Goal: Communication & Community: Share content

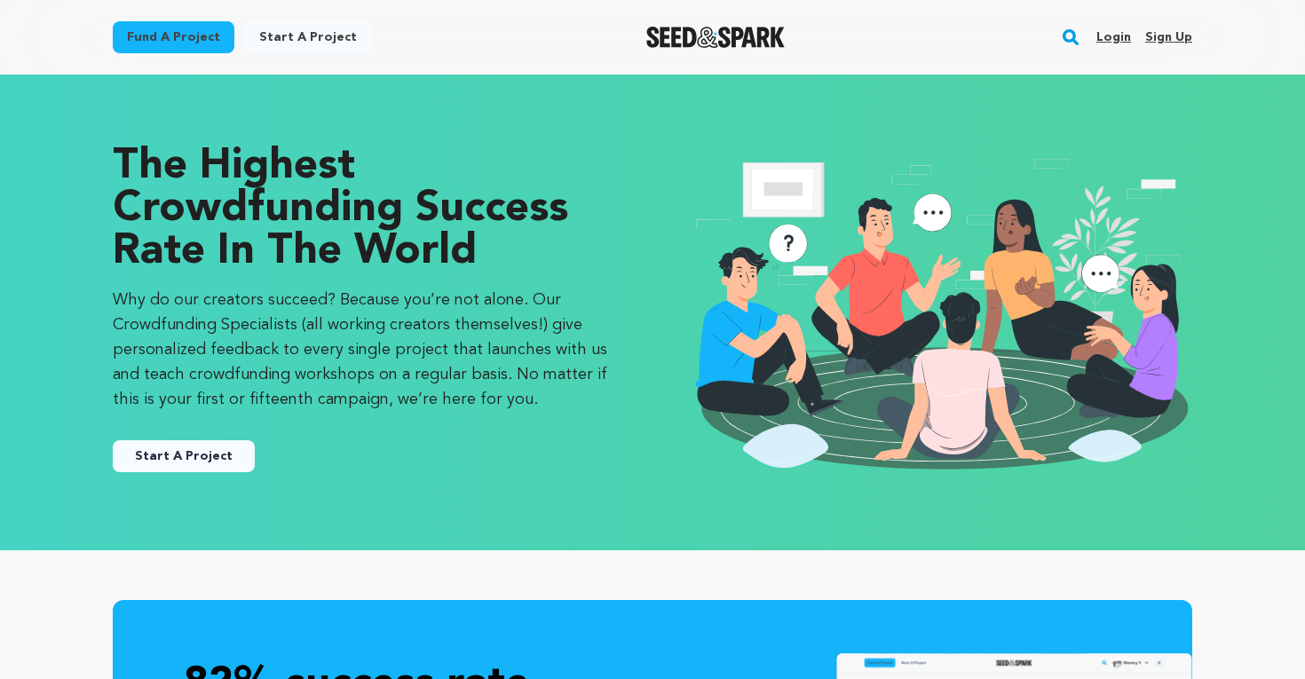
click at [1124, 35] on link "Login" at bounding box center [1113, 37] width 35 height 28
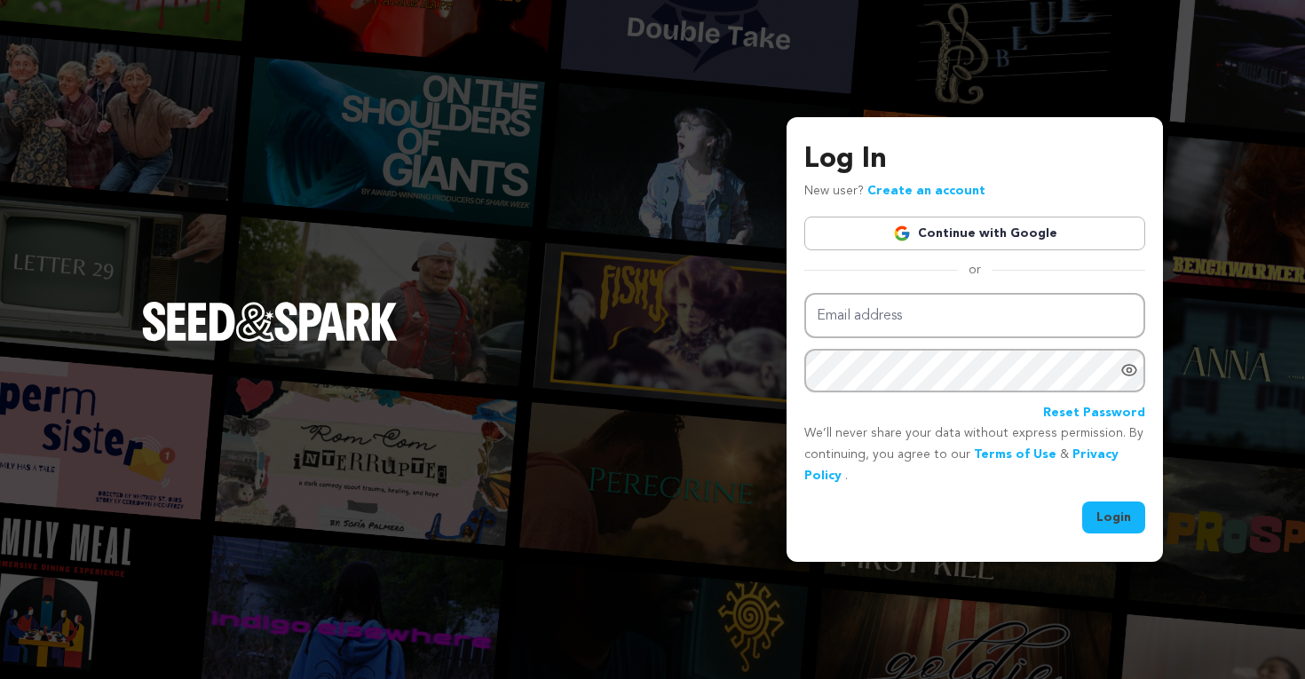
type input "z.abramowitz@gmail.com"
click at [1121, 514] on button "Login" at bounding box center [1113, 517] width 63 height 32
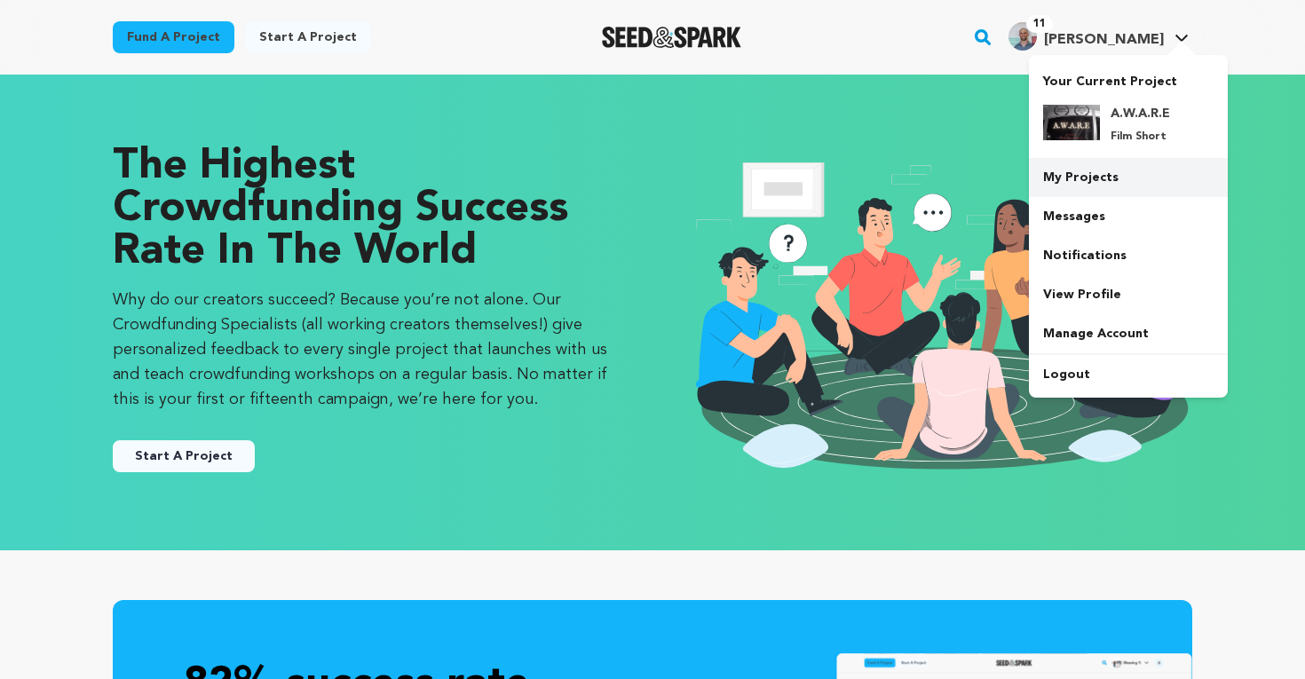
click at [1085, 175] on link "My Projects" at bounding box center [1128, 177] width 199 height 39
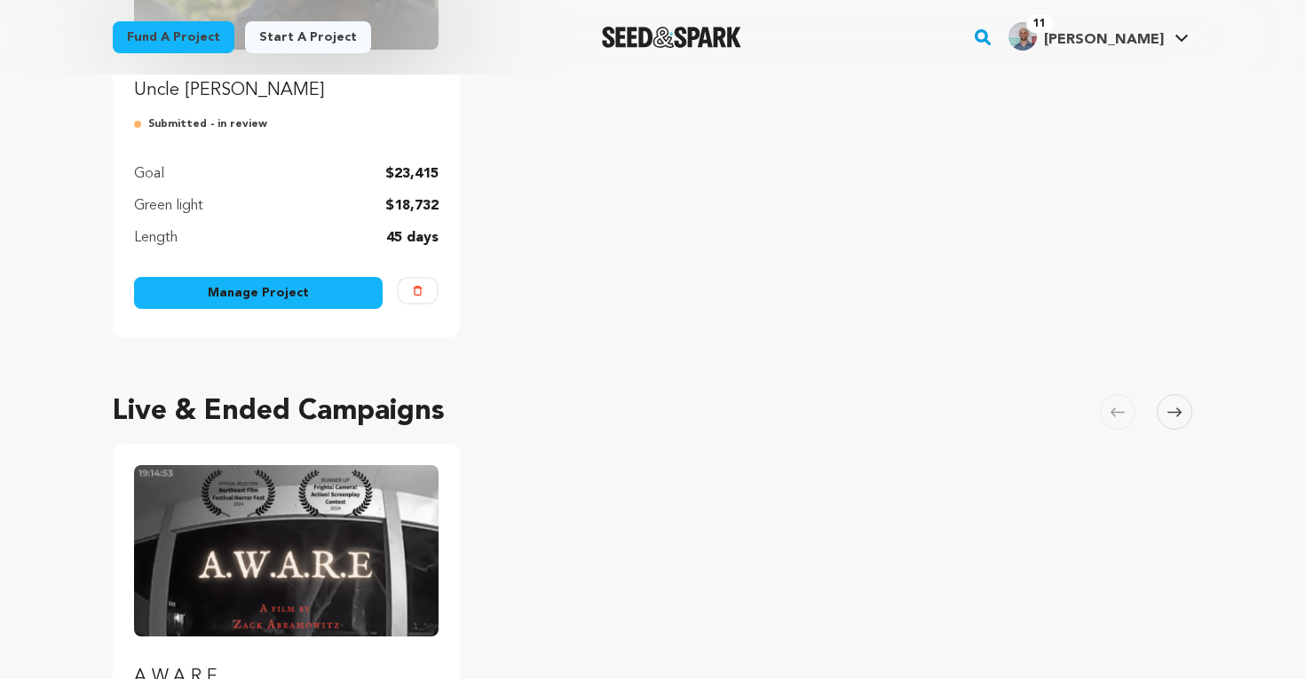
scroll to position [560, 0]
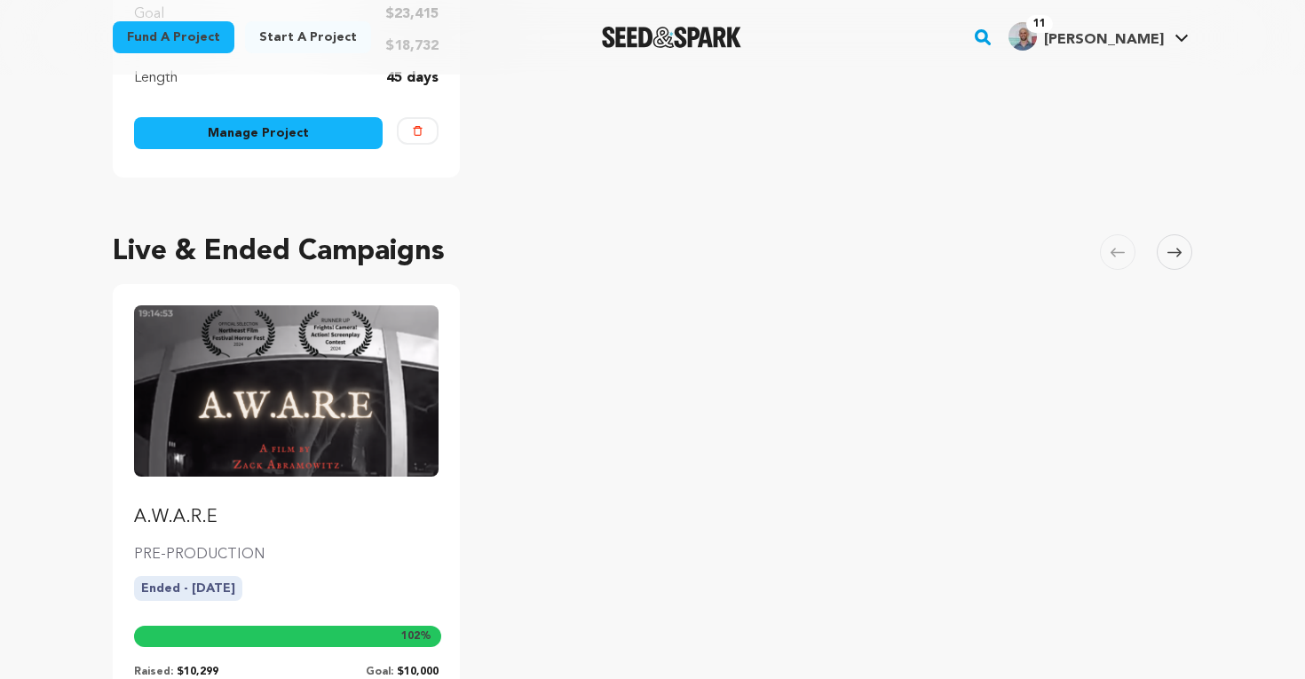
click at [280, 452] on img "Fund A.W.A.R.E" at bounding box center [286, 390] width 304 height 170
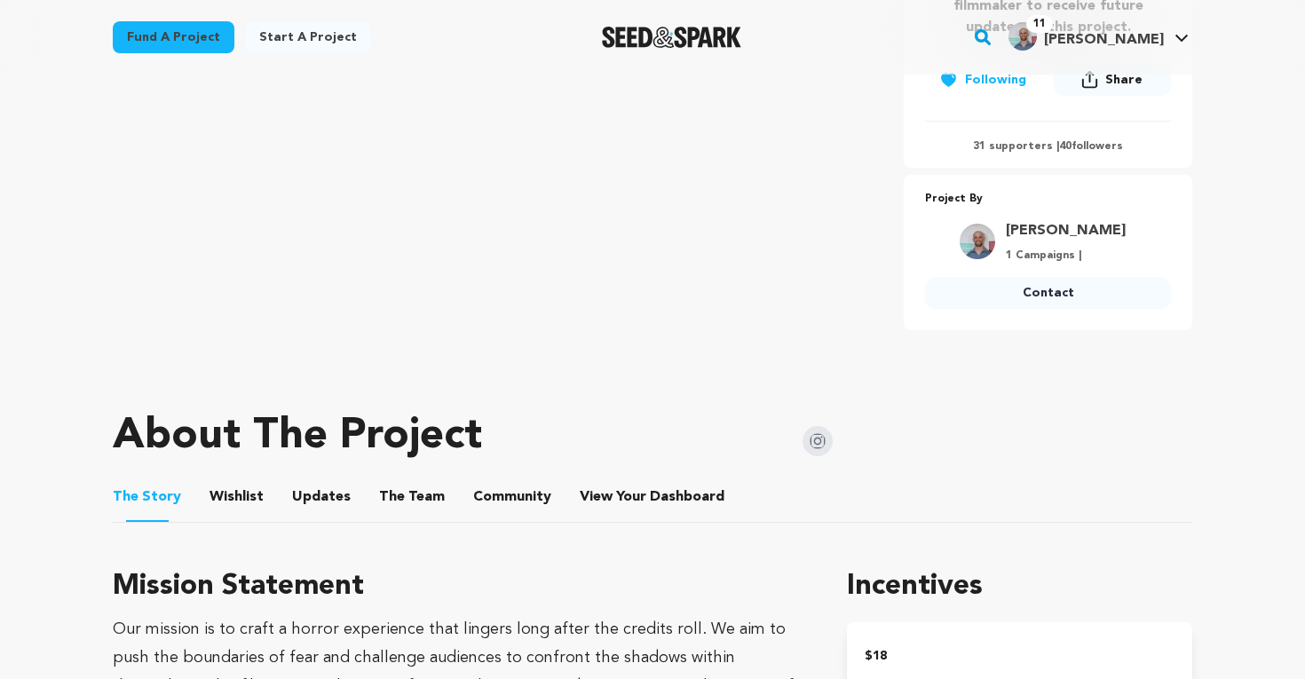
scroll to position [611, 0]
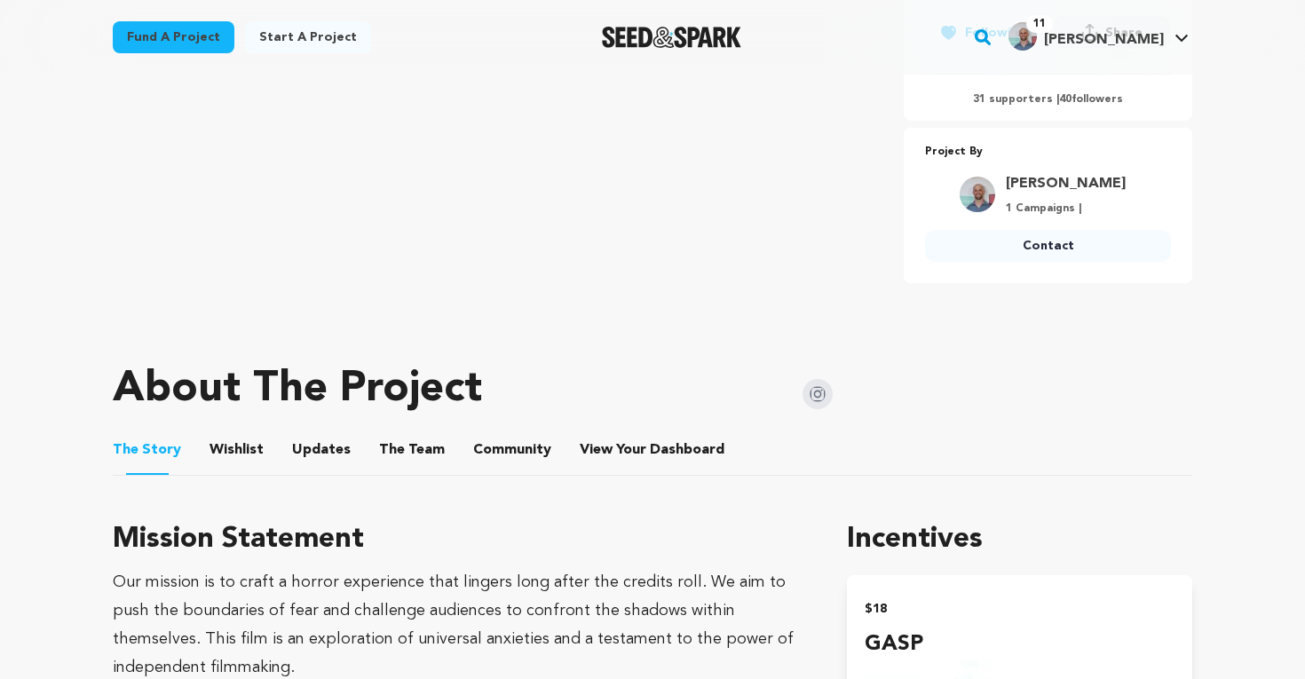
click at [318, 446] on button "Updates" at bounding box center [321, 453] width 43 height 43
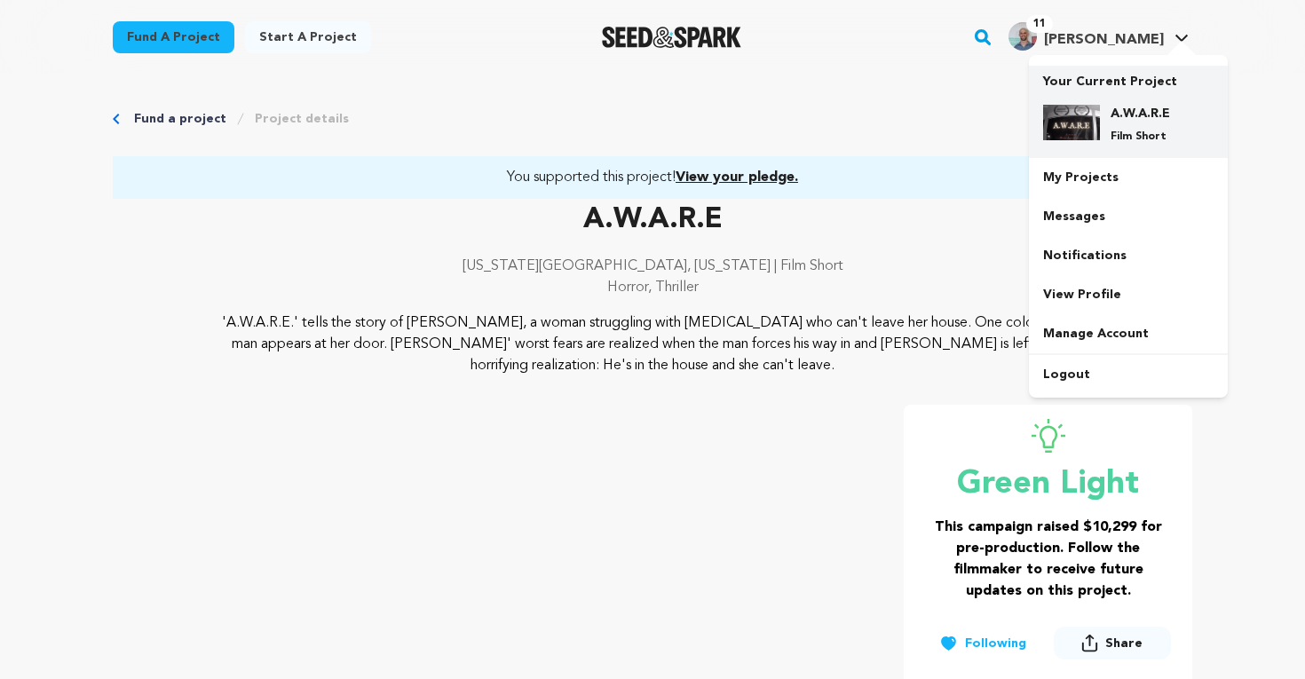
click at [1100, 113] on div "A.W.A.R.E Film Short" at bounding box center [1142, 124] width 85 height 39
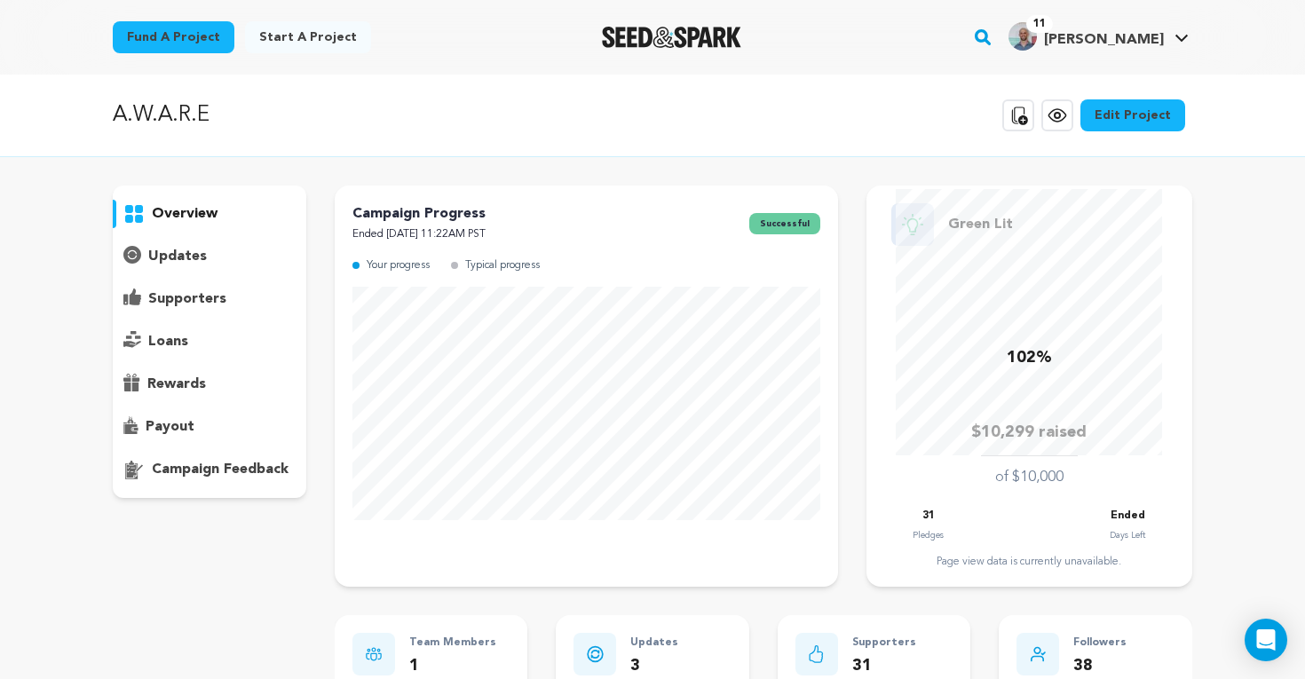
click at [187, 270] on div "updates" at bounding box center [209, 256] width 193 height 28
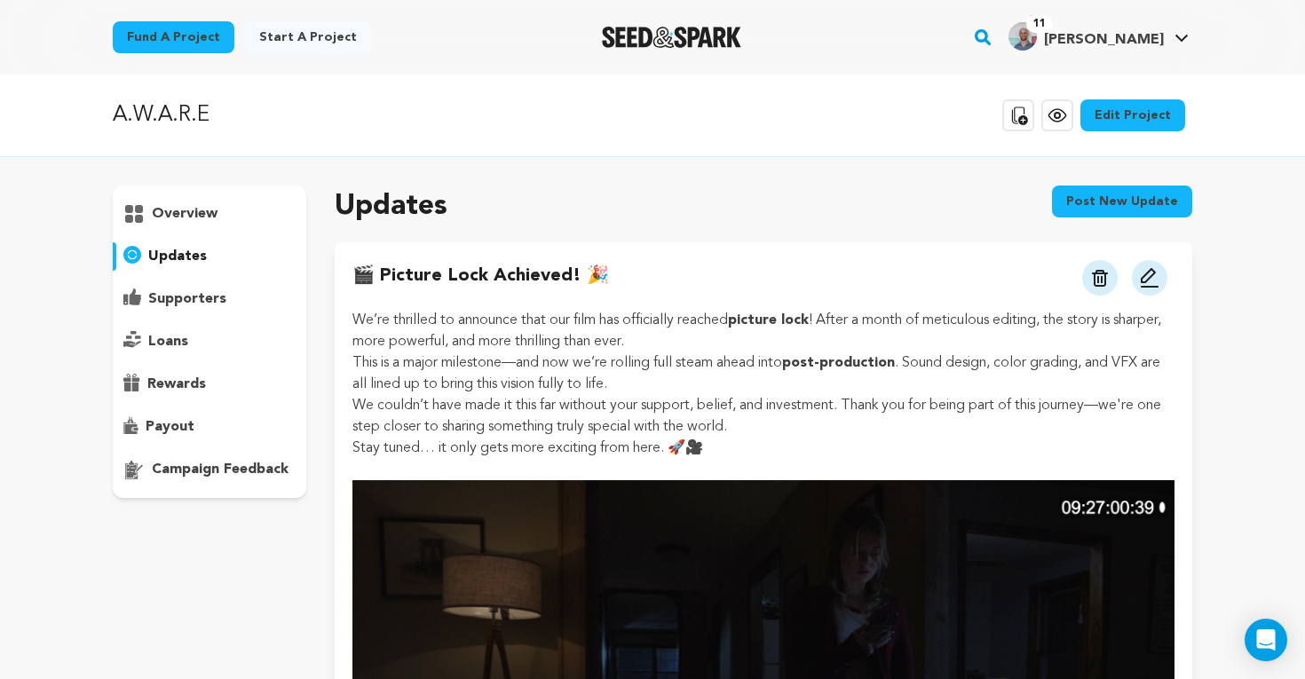
click at [1084, 197] on button "Post new update" at bounding box center [1122, 201] width 140 height 32
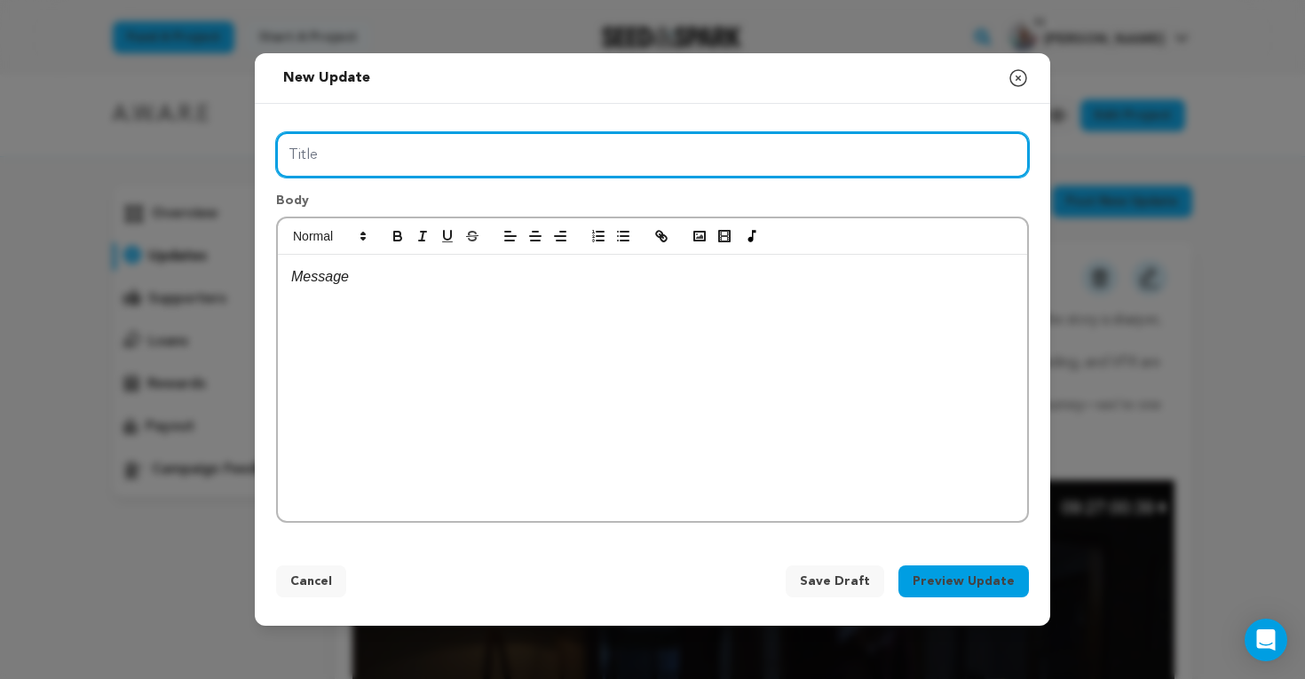
click at [461, 158] on input "Title" at bounding box center [652, 154] width 753 height 45
drag, startPoint x: 516, startPoint y: 154, endPoint x: 296, endPoint y: 133, distance: 222.0
click at [296, 133] on input "A.W.A.R.E Festival Selection!" at bounding box center [652, 154] width 753 height 45
paste input "Exciting Festival News for A.W.A.R.E."
type input "Exciting Festival News for A.W.A.R.E!"
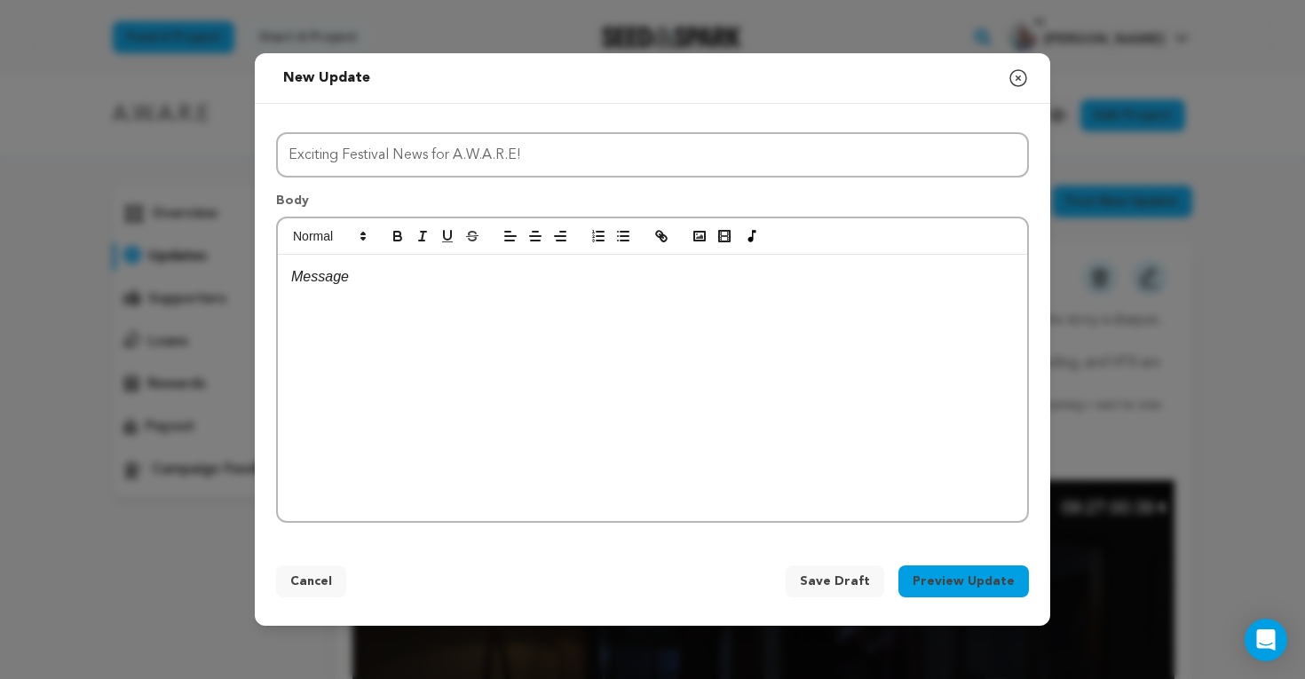
click at [478, 360] on div at bounding box center [652, 388] width 749 height 266
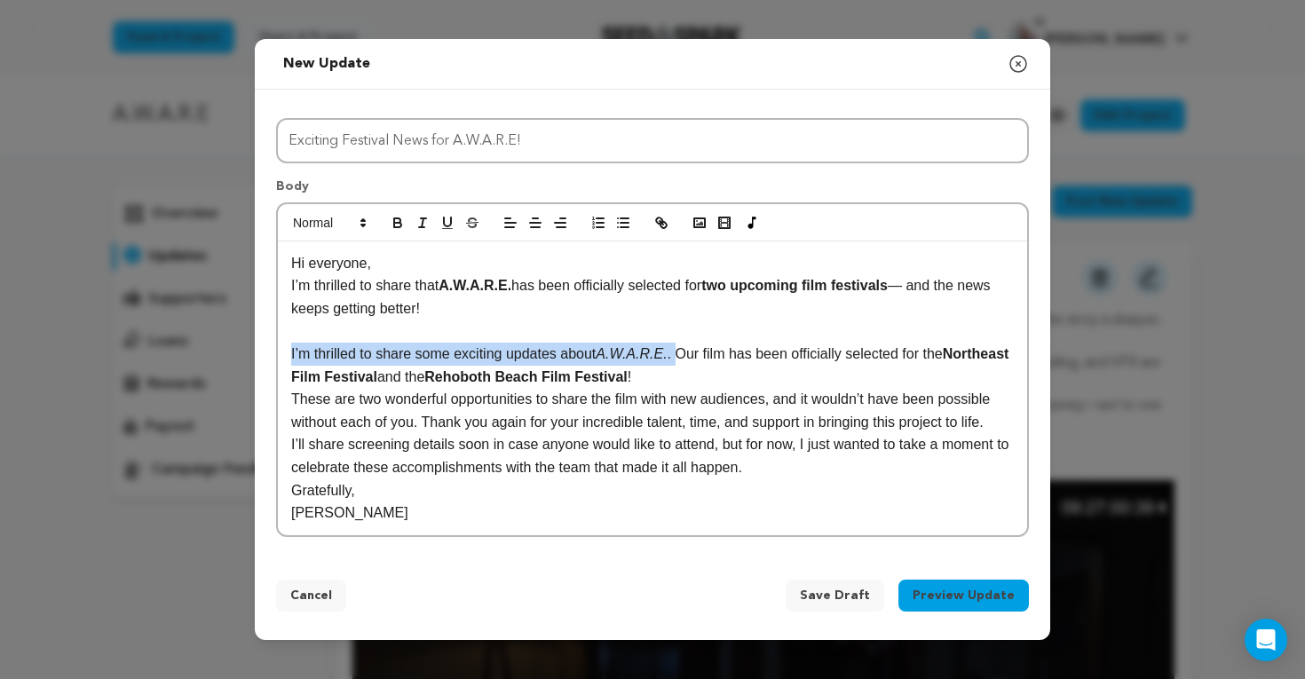
drag, startPoint x: 681, startPoint y: 353, endPoint x: 272, endPoint y: 359, distance: 408.3
click at [272, 359] on div "Title Exciting Festival News for A.W.A.R.E! Body Hi everyone, I’m thrilled to s…" at bounding box center [652, 324] width 795 height 469
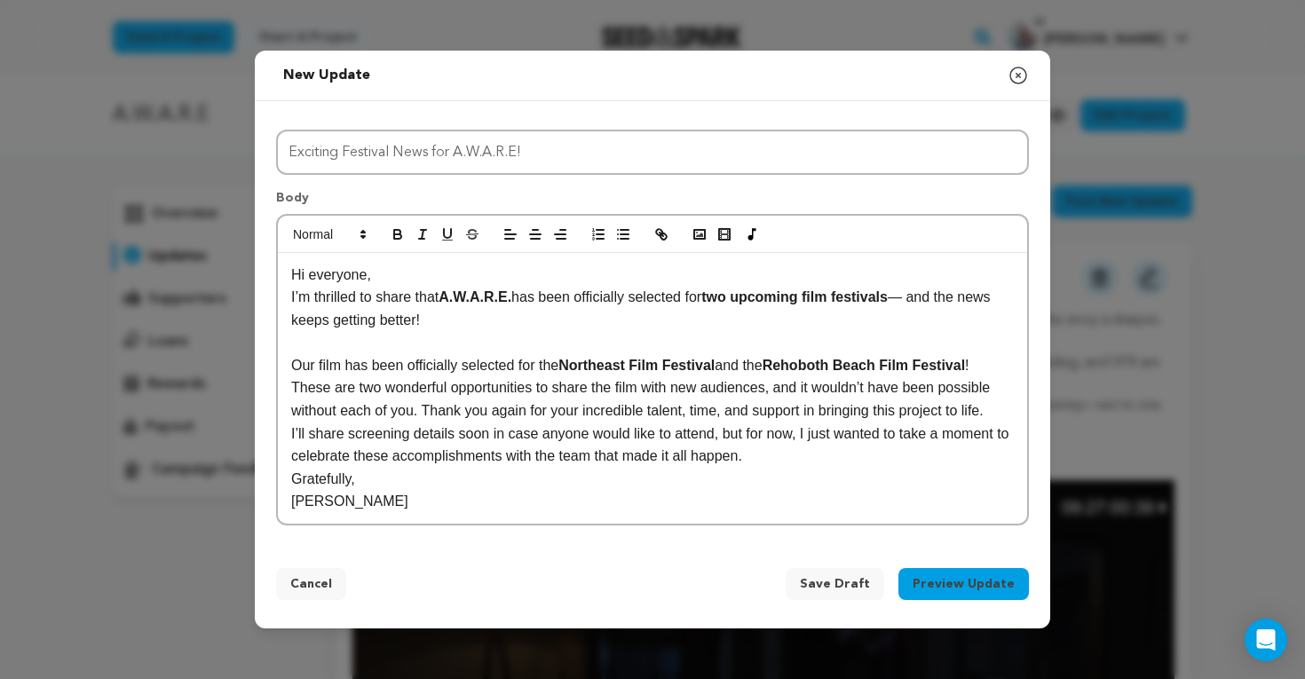
click at [1008, 360] on p "Our film has been officially selected for the Northeast Film Festival and the R…" at bounding box center [652, 365] width 722 height 23
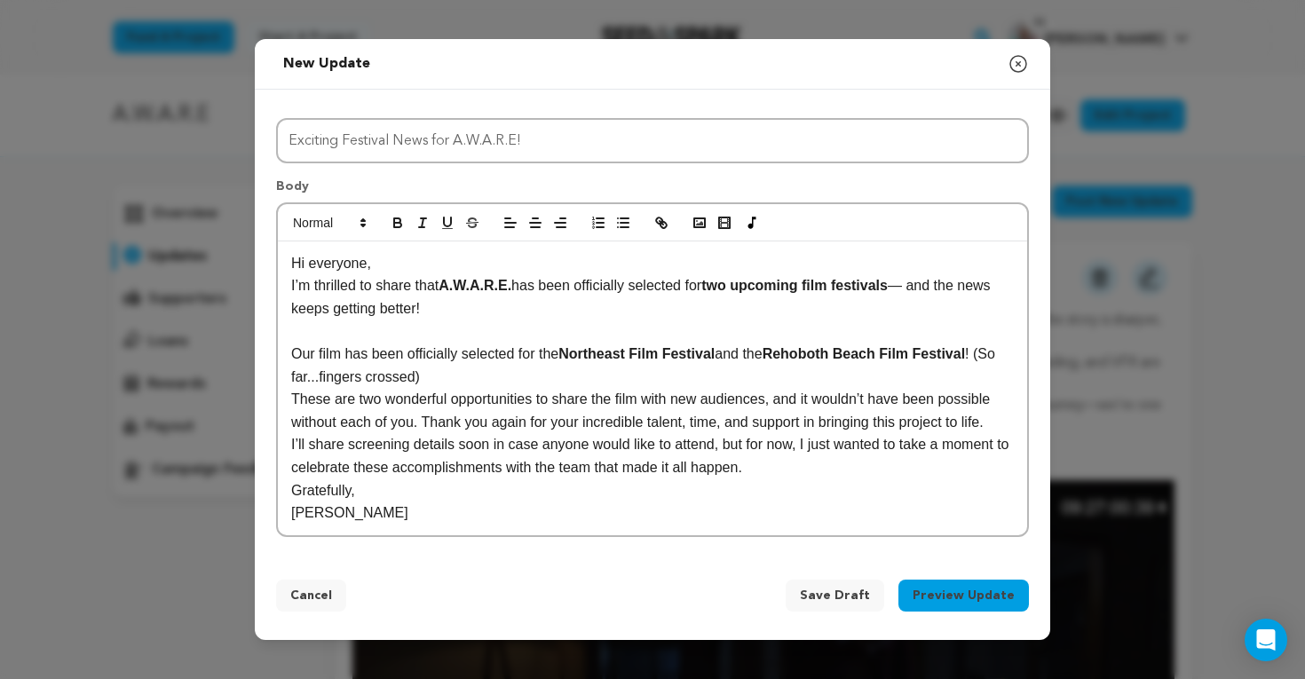
click at [571, 375] on p "Our film has been officially selected for the Northeast Film Festival and the R…" at bounding box center [652, 365] width 722 height 45
click at [490, 438] on p "I’ll share screening details soon in case anyone would like to attend, but for …" at bounding box center [652, 455] width 722 height 45
click at [354, 501] on p "Gratefully," at bounding box center [652, 490] width 722 height 23
click at [296, 352] on p "Our film has been officially selected for the Northeast Film Festival and the R…" at bounding box center [652, 365] width 722 height 45
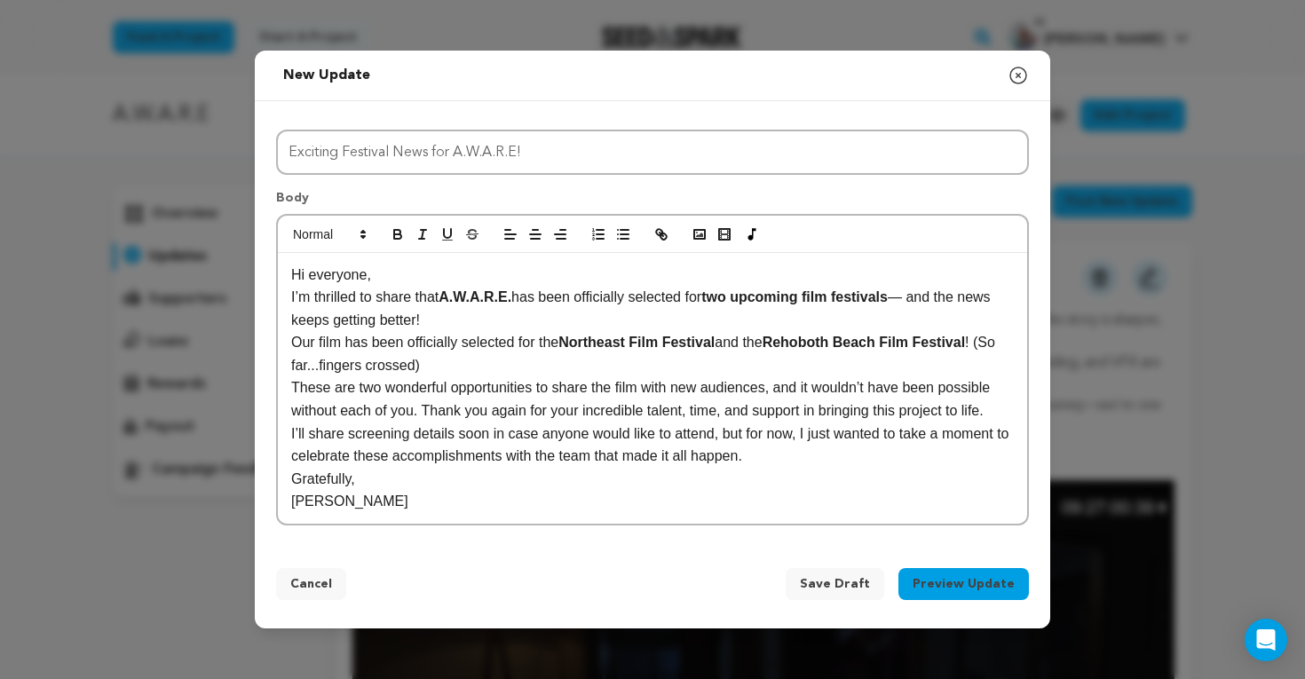
click at [545, 375] on p "Our film has been officially selected for the Northeast Film Festival and the R…" at bounding box center [652, 353] width 722 height 45
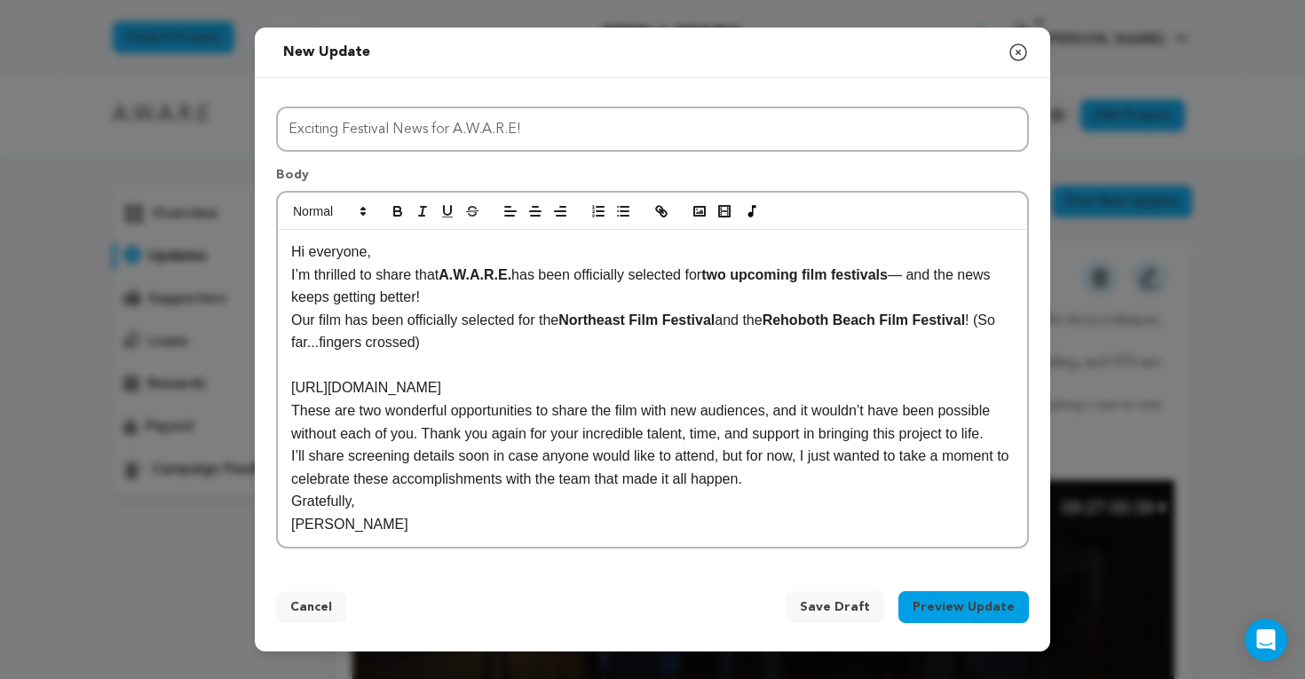
click at [450, 369] on p at bounding box center [652, 365] width 722 height 23
drag, startPoint x: 732, startPoint y: 315, endPoint x: 571, endPoint y: 324, distance: 161.8
click at [571, 324] on p "Our film has been officially selected for the Northeast Film Festival and the R…" at bounding box center [652, 331] width 722 height 45
copy p "Northeast Film Festival"
click at [308, 371] on p at bounding box center [652, 365] width 722 height 23
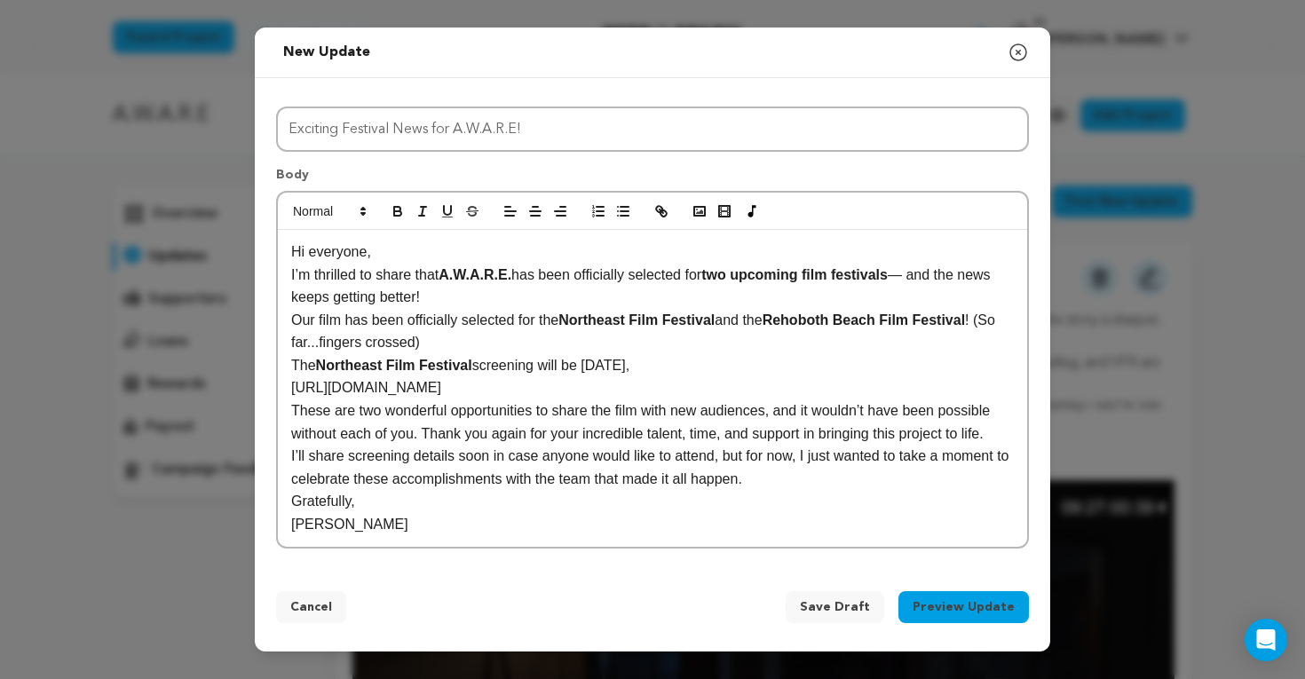
click at [595, 364] on p "The Northeast Film Festival screening will be September 7th," at bounding box center [652, 365] width 722 height 23
click at [781, 366] on p "The Northeast Film Festival screening will be Sunday September 7th," at bounding box center [652, 365] width 722 height 23
click at [762, 389] on p "[URL][DOMAIN_NAME]" at bounding box center [652, 387] width 722 height 23
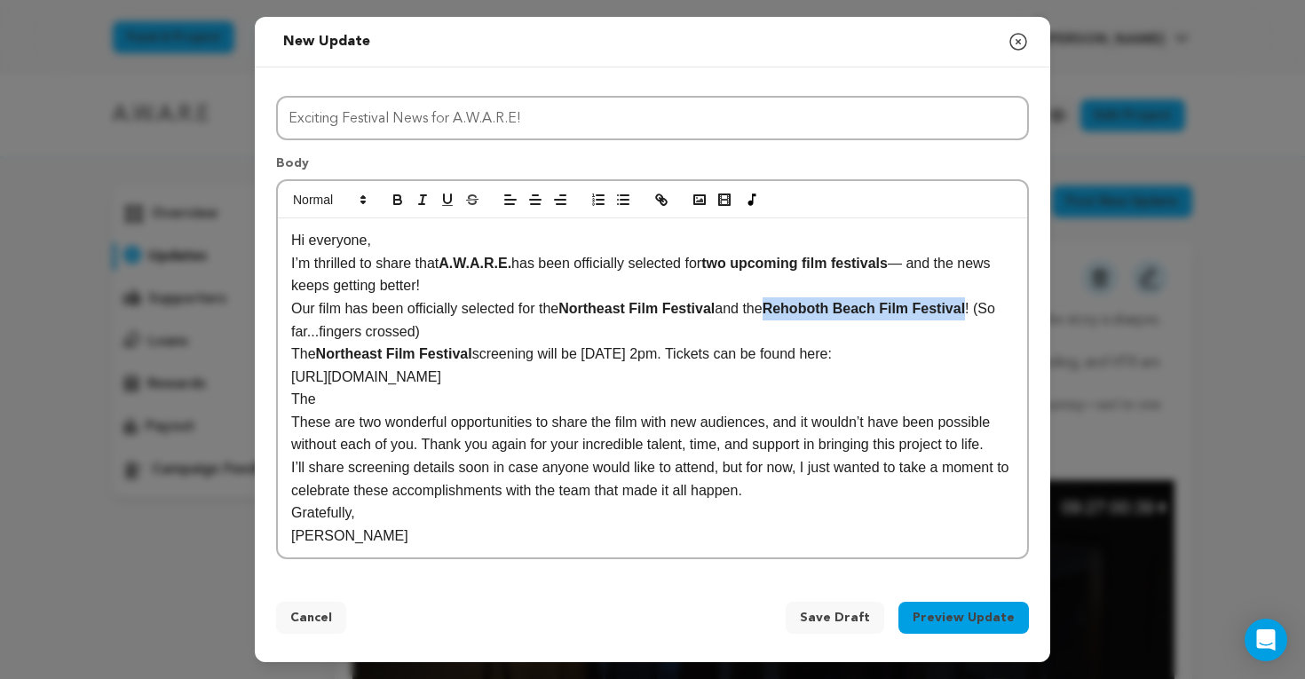
drag, startPoint x: 785, startPoint y: 303, endPoint x: 988, endPoint y: 302, distance: 202.3
click at [988, 302] on p "Our film has been officially selected for the Northeast Film Festival and the R…" at bounding box center [652, 319] width 722 height 45
copy strong "Rehoboth Beach Film Festival"
click at [382, 391] on p "The" at bounding box center [652, 399] width 722 height 23
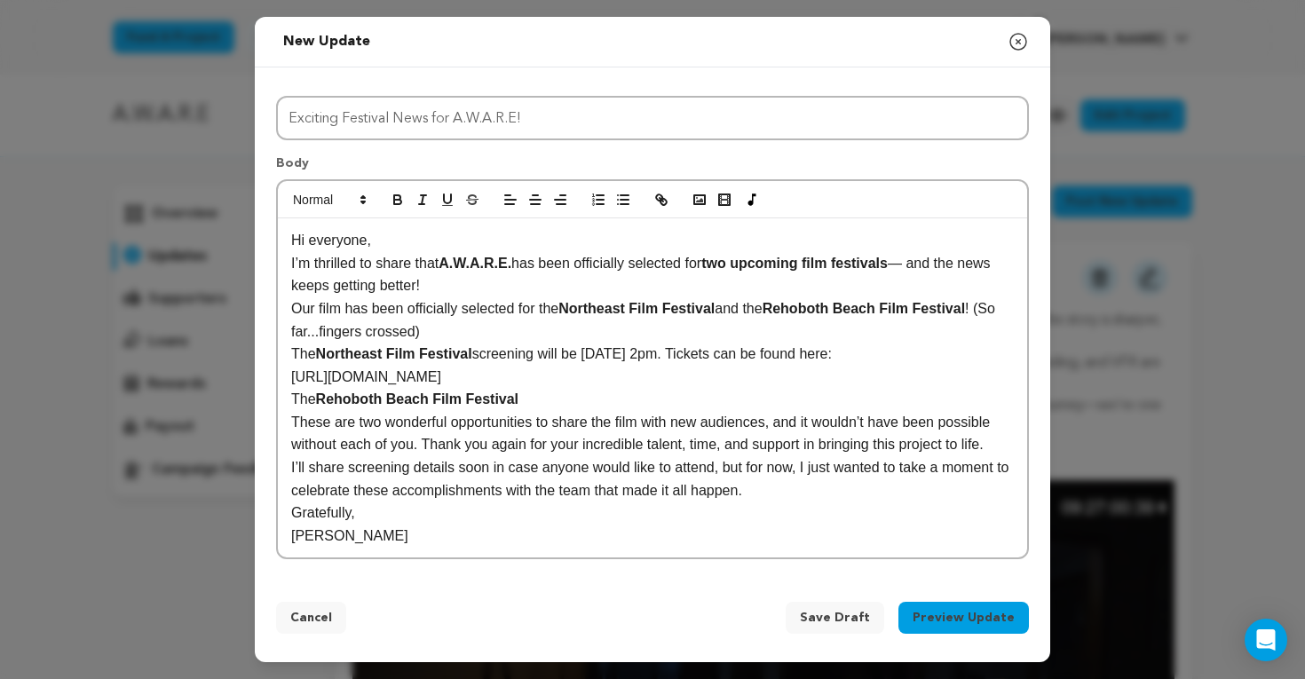
click at [422, 332] on p "Our film has been officially selected for the Northeast Film Festival and the R…" at bounding box center [652, 319] width 722 height 45
click at [447, 347] on strong "Northeast Film Festival" at bounding box center [394, 353] width 156 height 15
click at [498, 347] on p "The Northeast Film Festival screening will be Sunday September 7th, at 2pm. Tic…" at bounding box center [652, 354] width 722 height 23
click at [471, 382] on p "[URL][DOMAIN_NAME]" at bounding box center [652, 377] width 722 height 23
click at [799, 357] on p "The Northeast Film Festival screening will be Sunday September 7th, at 2pm. Tic…" at bounding box center [652, 354] width 722 height 23
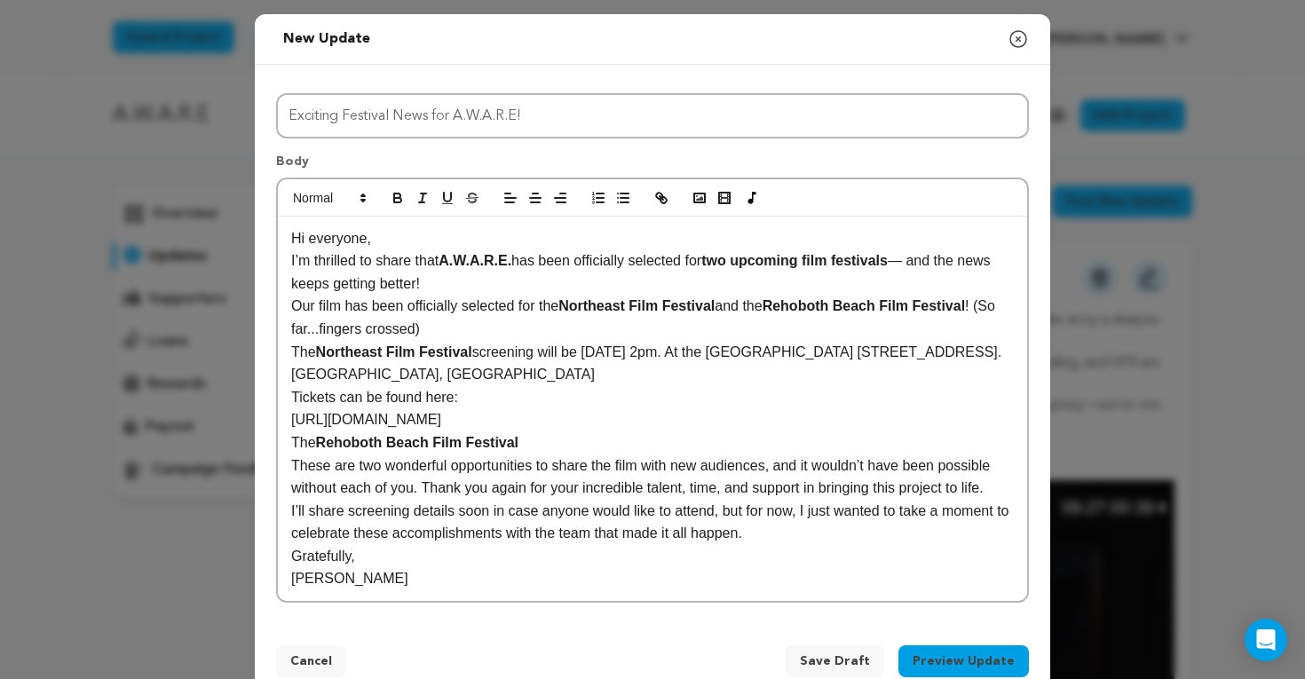
click at [493, 397] on p "Tickets can be found here:" at bounding box center [652, 397] width 722 height 23
click at [532, 444] on p "The Rehoboth Beach Film Festival" at bounding box center [652, 442] width 722 height 23
click at [641, 318] on p "Our film has been officially selected for the Northeast Film Festival and the R…" at bounding box center [652, 317] width 722 height 45
click at [467, 309] on p "Our film has been officially selected for the Northeast Film Festival and the R…" at bounding box center [652, 317] width 722 height 45
click at [505, 289] on p "I’m thrilled to share that A.W.A.R.E. has been officially selected for two upco…" at bounding box center [652, 271] width 722 height 45
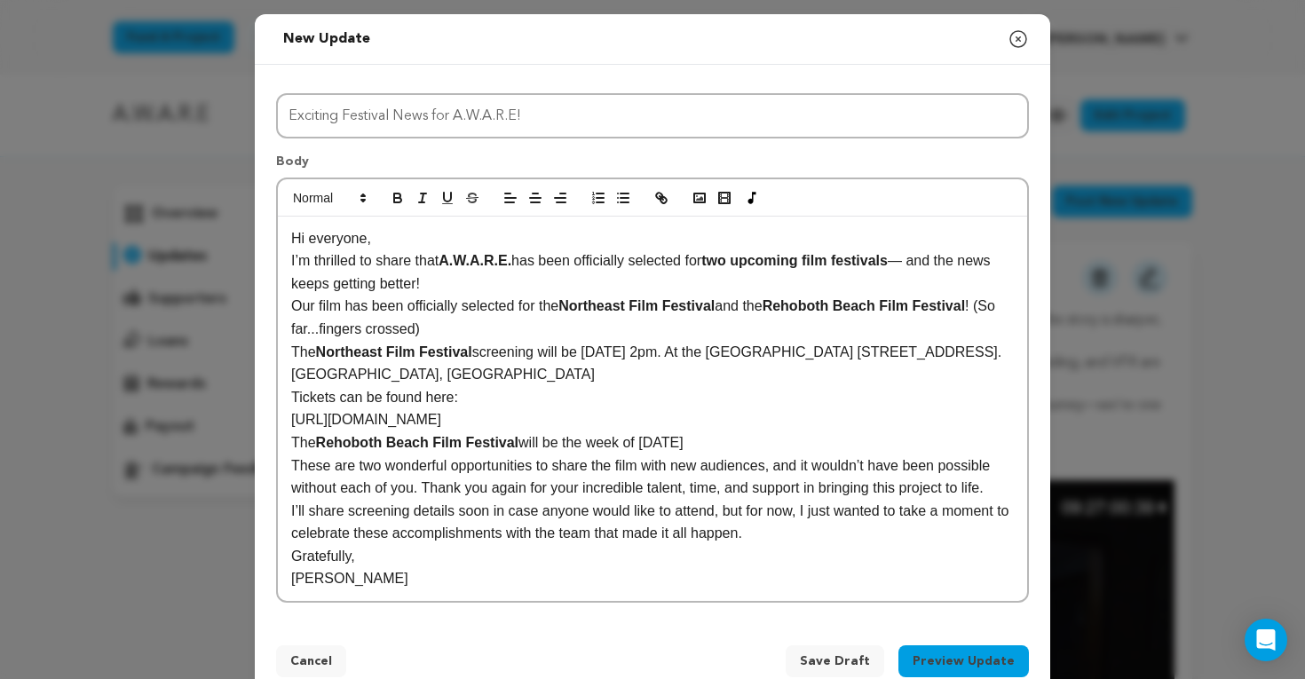
drag, startPoint x: 481, startPoint y: 285, endPoint x: 911, endPoint y: 260, distance: 430.2
click at [911, 260] on p "I’m thrilled to share that A.W.A.R.E. has been officially selected for two upco…" at bounding box center [652, 271] width 722 height 45
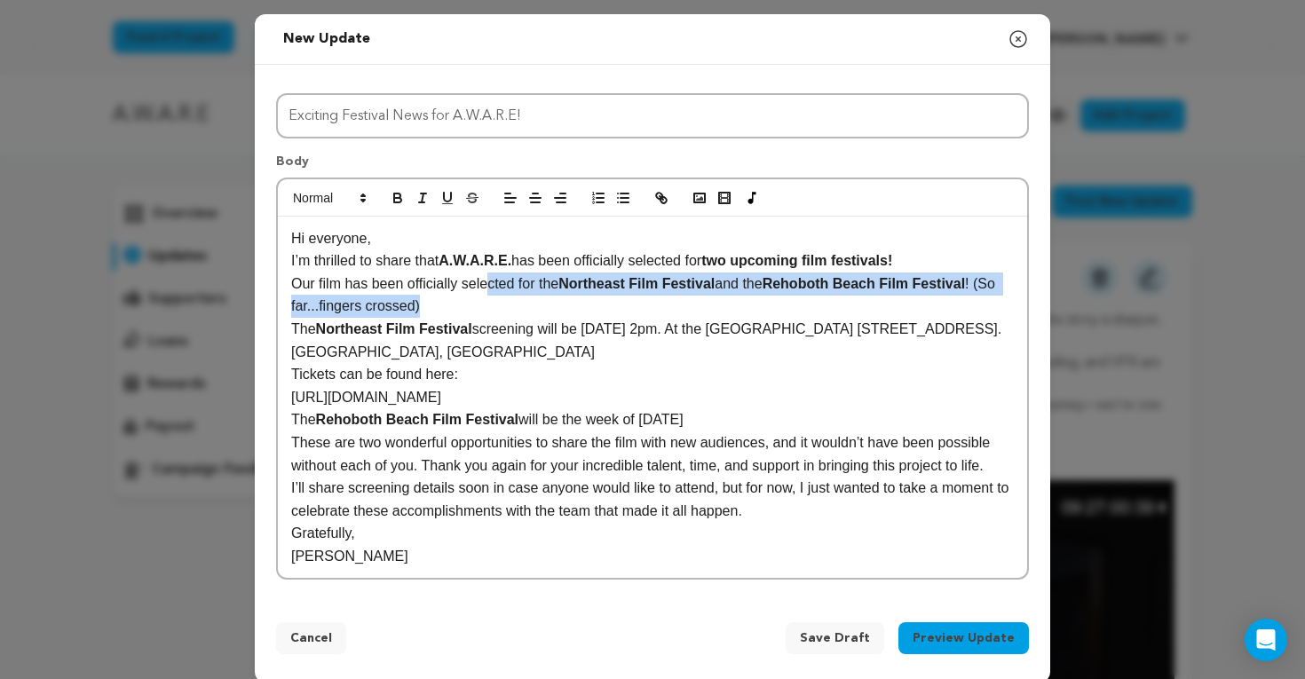
drag, startPoint x: 473, startPoint y: 304, endPoint x: 493, endPoint y: 285, distance: 27.0
click at [493, 285] on p "Our film has been officially selected for the Northeast Film Festival and the R…" at bounding box center [652, 294] width 722 height 45
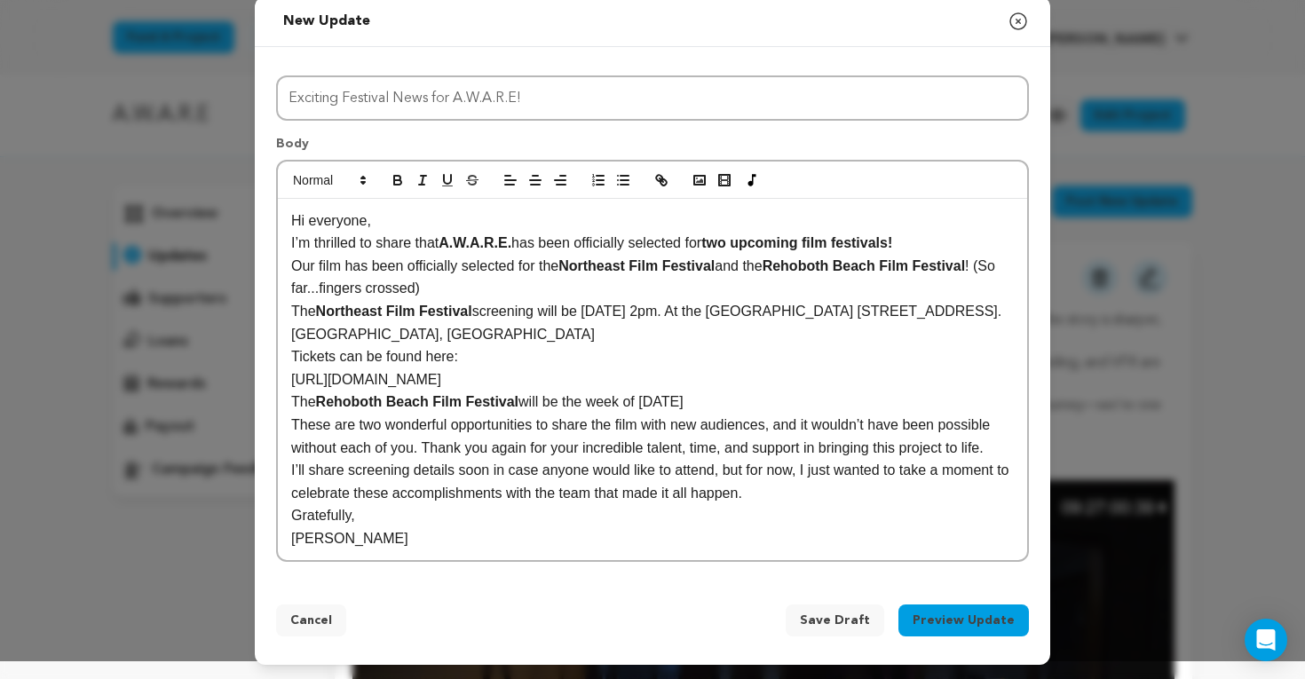
scroll to position [15, 0]
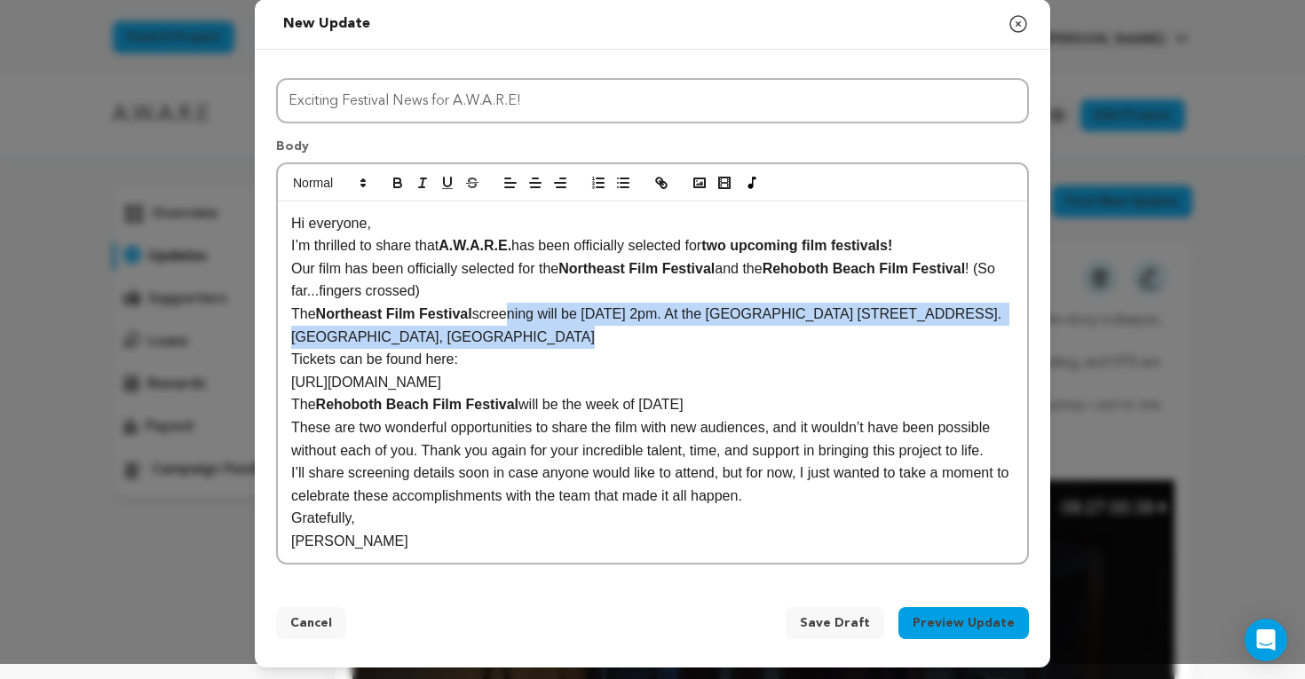
drag, startPoint x: 519, startPoint y: 342, endPoint x: 512, endPoint y: 323, distance: 19.9
click at [512, 323] on p "The Northeast Film Festival screening will be Sunday September 7th, at 2pm. At …" at bounding box center [652, 325] width 722 height 45
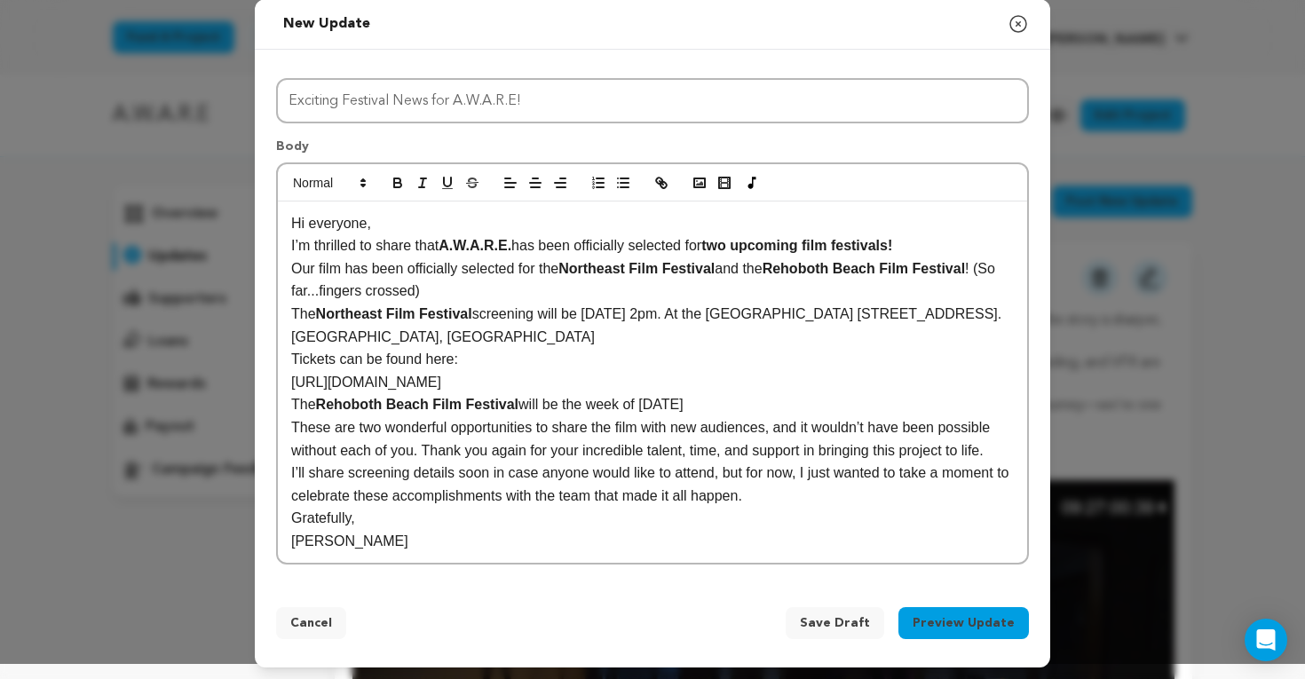
click at [801, 316] on p "The Northeast Film Festival screening will be Sunday September 7th, at 2pm. At …" at bounding box center [652, 325] width 722 height 45
click at [1005, 319] on p "The Northeast Film Festival screening will be Sunday September 7th, at 2pm tt t…" at bounding box center [652, 325] width 722 height 45
click at [641, 386] on p "[URL][DOMAIN_NAME]" at bounding box center [652, 382] width 722 height 23
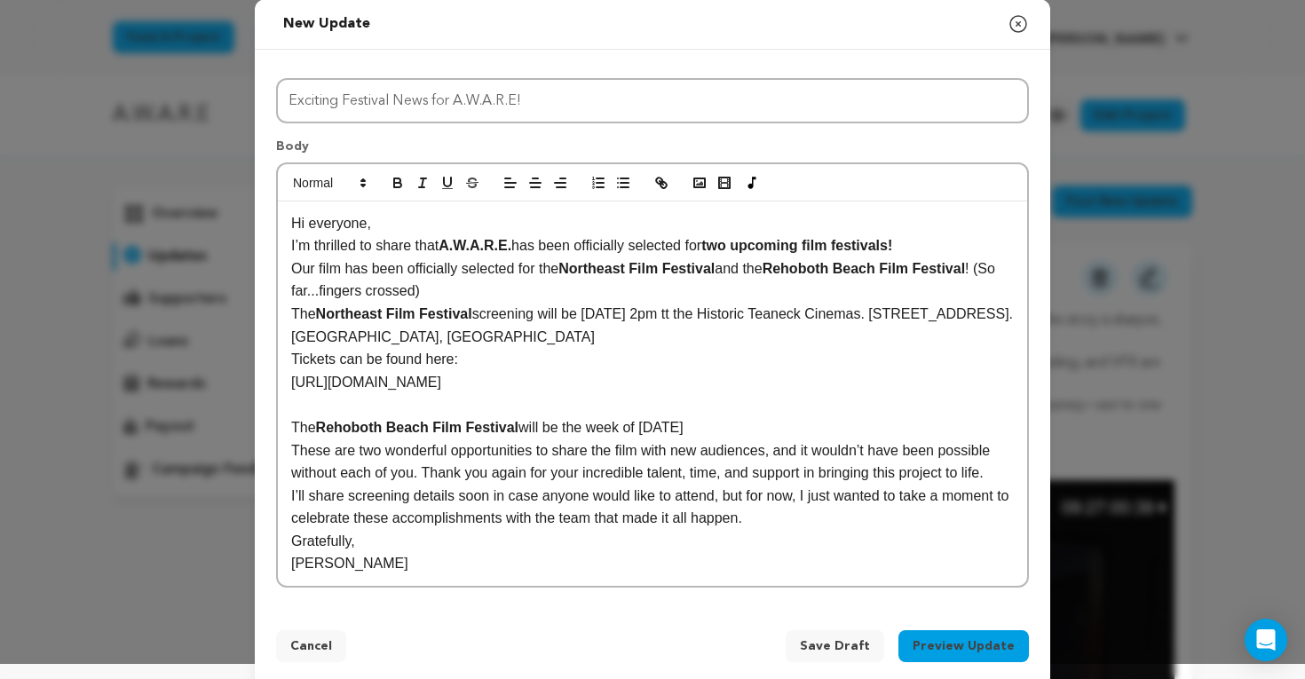
click at [491, 354] on p "Tickets can be found here:" at bounding box center [652, 359] width 722 height 23
click at [296, 362] on p "Tickets can be found here:" at bounding box center [652, 359] width 722 height 23
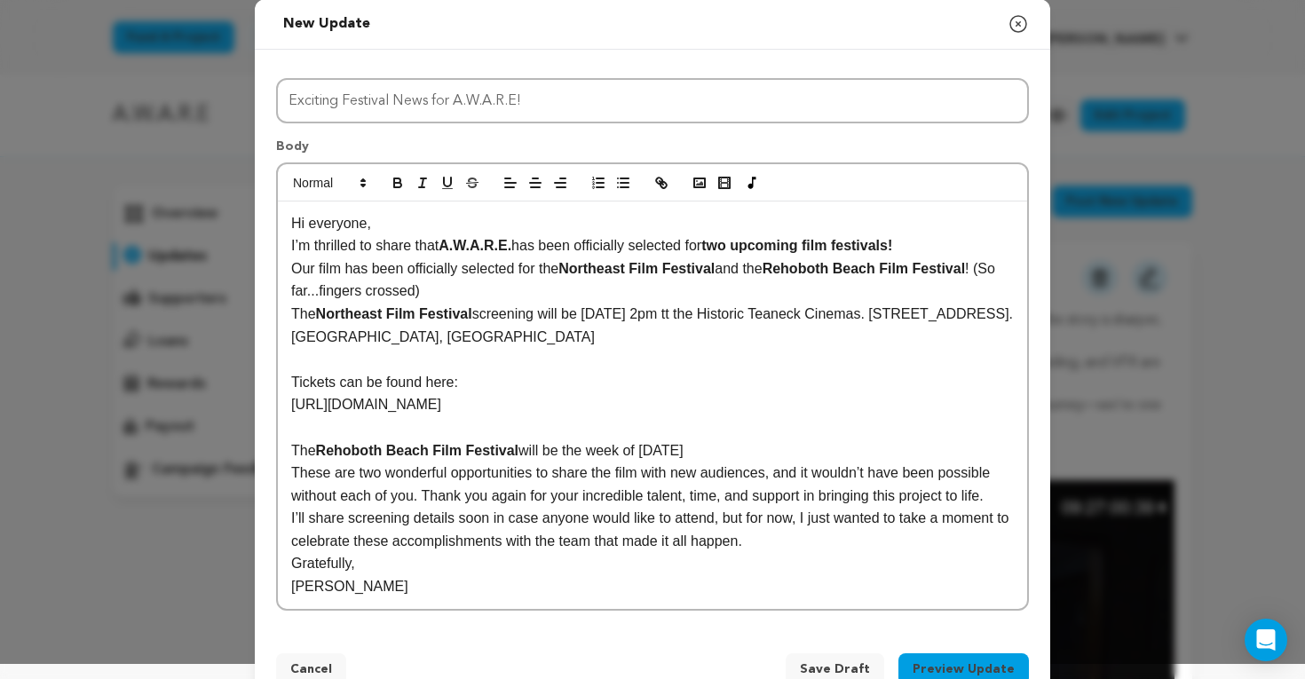
click at [506, 409] on p "[URL][DOMAIN_NAME]" at bounding box center [652, 404] width 722 height 23
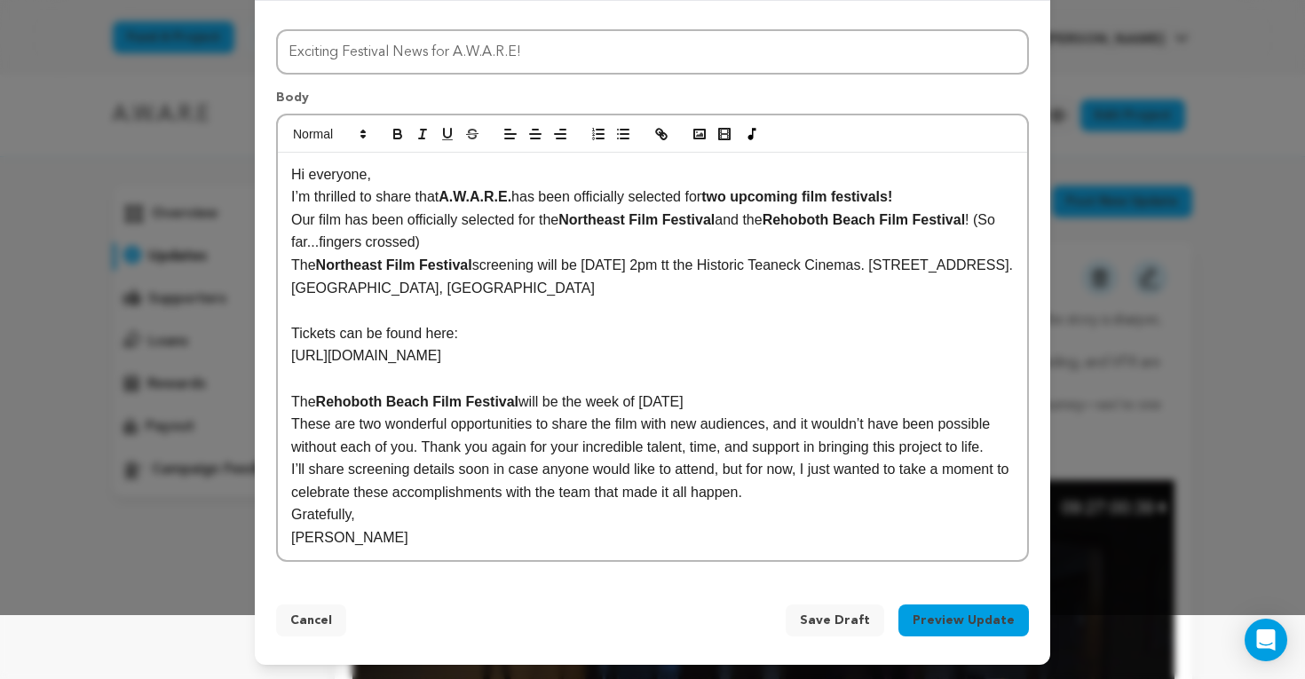
click at [766, 406] on p "The Rehoboth Beach Film Festival will be the week of November 3rd" at bounding box center [652, 401] width 722 height 23
click at [822, 400] on p "The Rehoboth Beach Film Festival will be the week of November 3rd- exact screei…" at bounding box center [652, 401] width 722 height 23
click at [844, 407] on p "The Rehoboth Beach Film Festival will be the week of November 3rd- exact screen…" at bounding box center [652, 401] width 722 height 23
click at [861, 408] on p "The Rehoboth Beach Film Festival will be the week of November 3rd- exact screen…" at bounding box center [652, 401] width 722 height 23
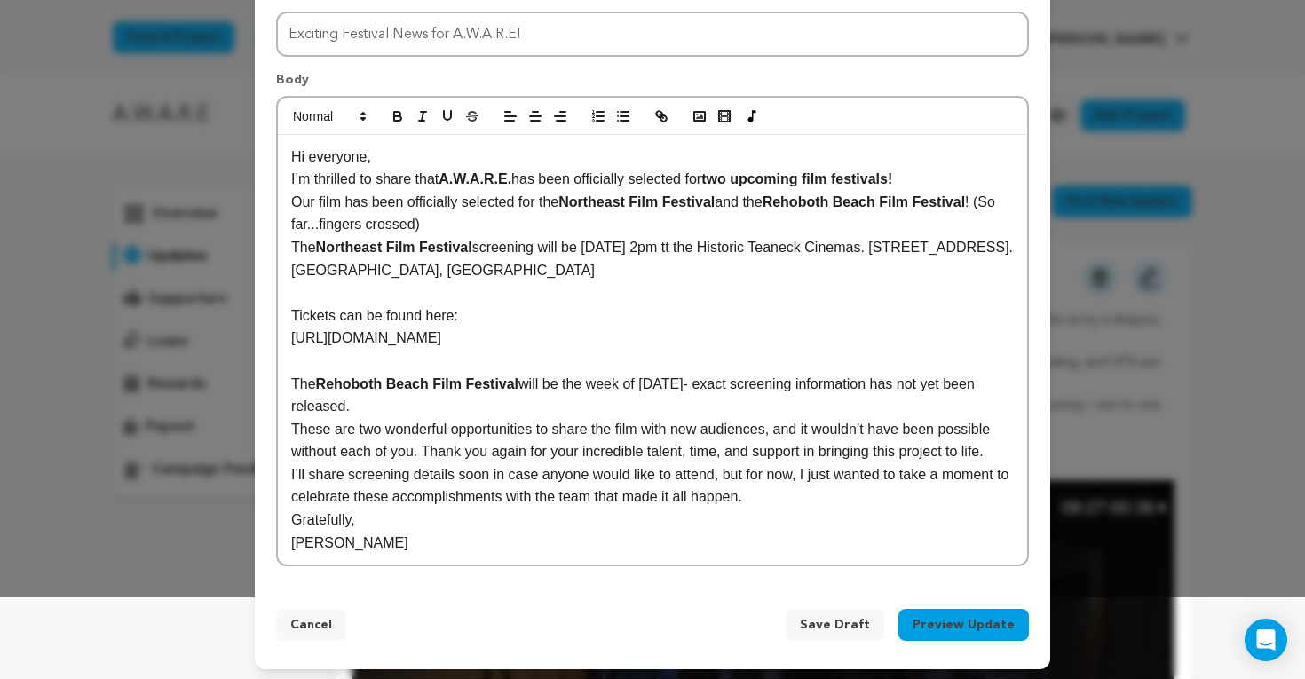
scroll to position [85, 0]
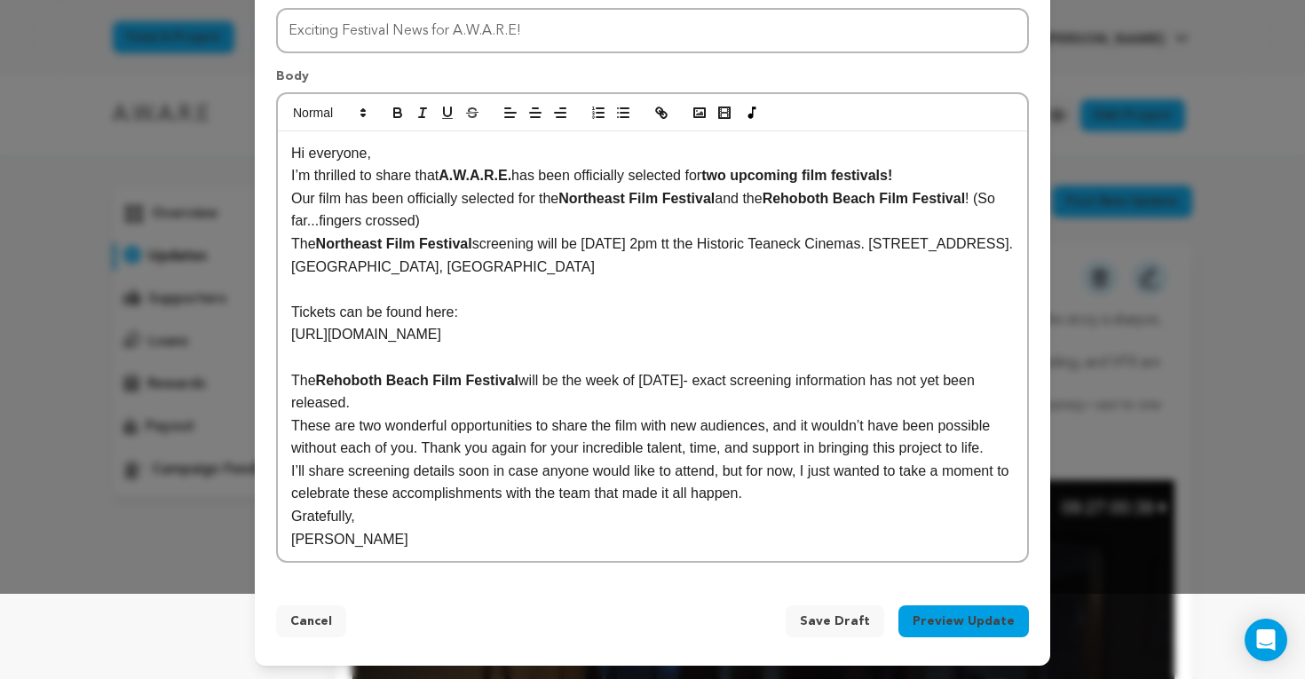
click at [666, 451] on p "These are two wonderful opportunities to share the film with new audiences, and…" at bounding box center [652, 436] width 722 height 45
drag, startPoint x: 718, startPoint y: 447, endPoint x: 654, endPoint y: 444, distance: 64.0
click at [654, 444] on p "These are two wonderful opportunities to share the film with new audiences, and…" at bounding box center [652, 436] width 722 height 45
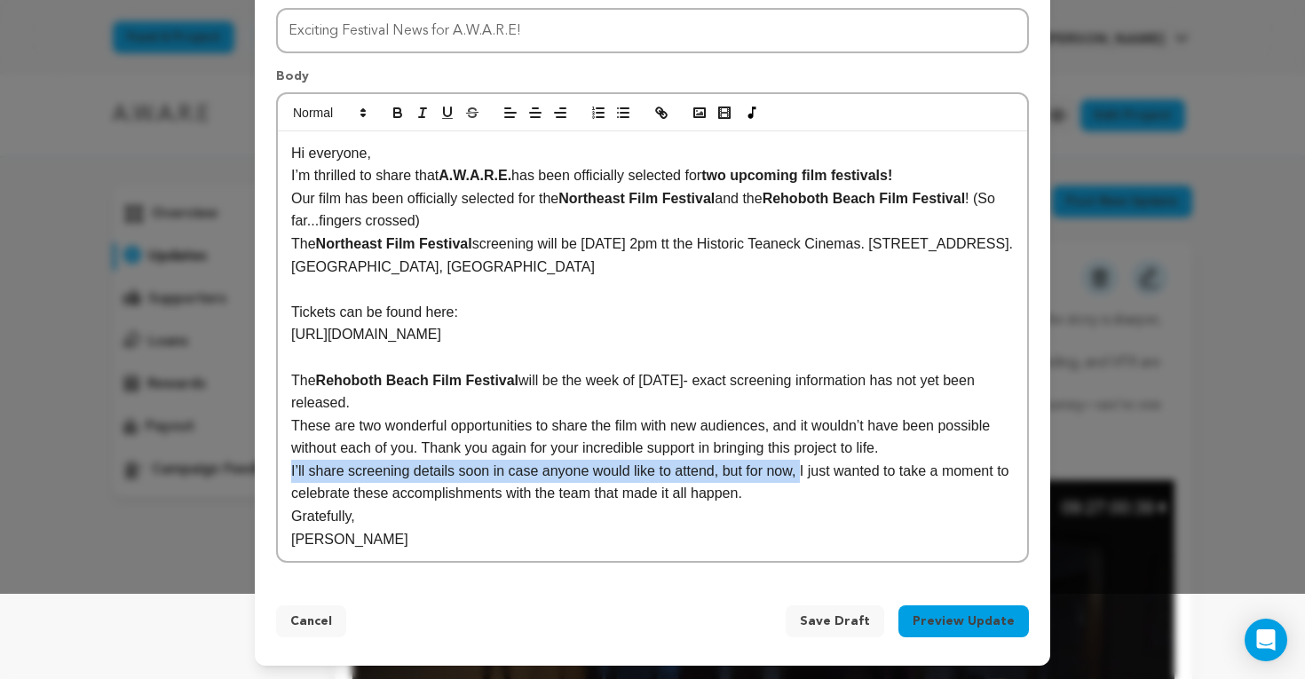
drag, startPoint x: 808, startPoint y: 472, endPoint x: 286, endPoint y: 469, distance: 521.8
click at [286, 469] on div "Hi everyone, I’m thrilled to share that A.W.A.R.E. has been officially selected…" at bounding box center [652, 346] width 749 height 430
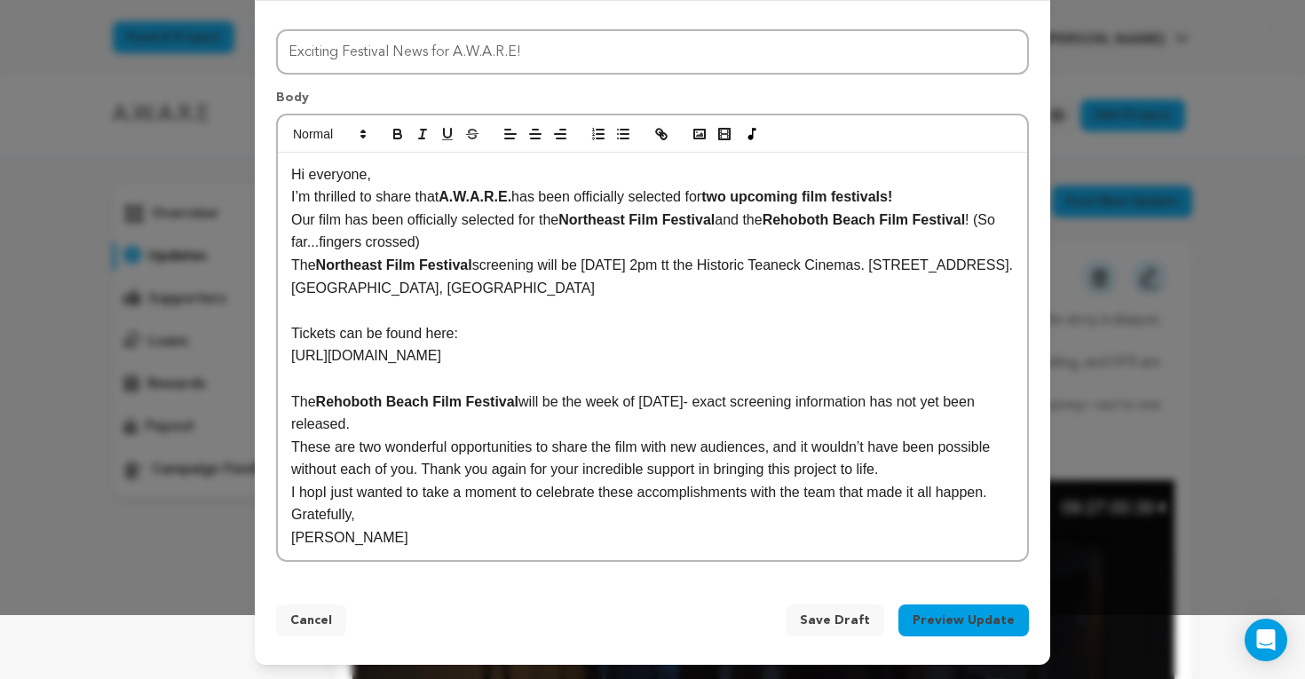
scroll to position [64, 0]
click at [289, 515] on div "Hi everyone, I’m thrilled to share that A.W.A.R.E. has been officially selected…" at bounding box center [652, 356] width 749 height 407
click at [334, 540] on p "[PERSON_NAME]" at bounding box center [652, 537] width 722 height 23
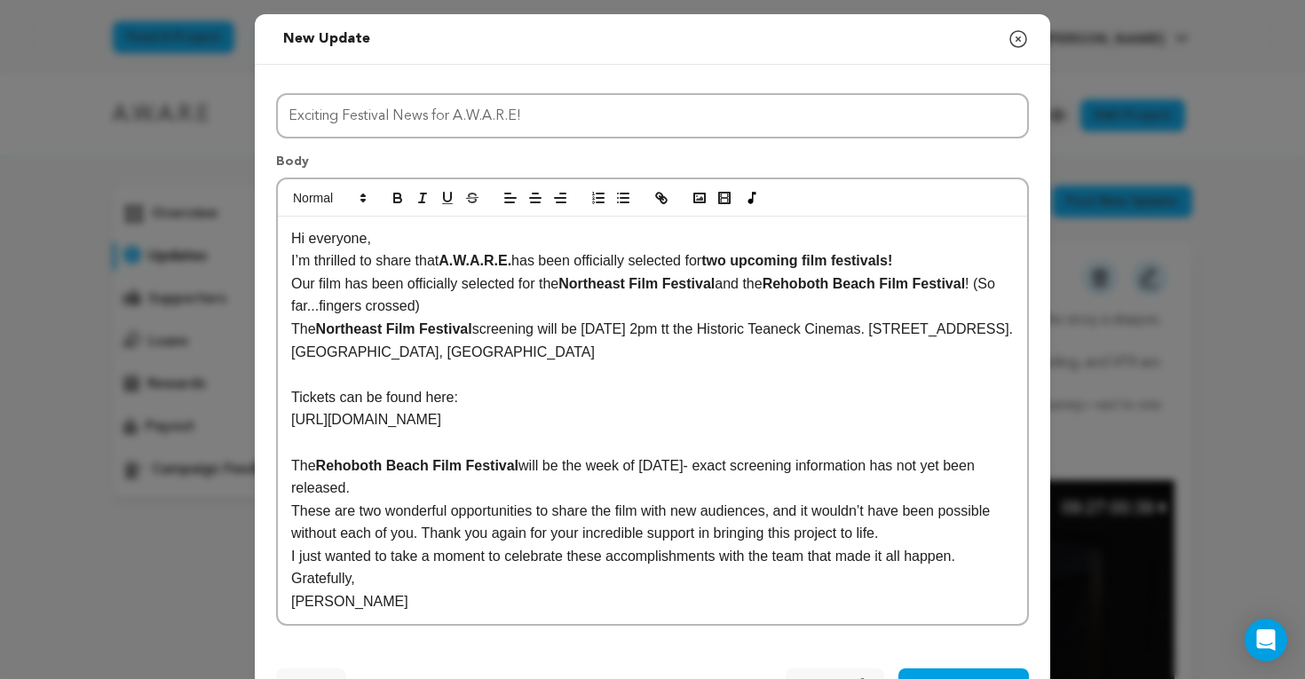
click at [438, 288] on p "Our film has been officially selected for the Northeast Film Festival and the R…" at bounding box center [652, 294] width 722 height 45
click at [466, 280] on p "Our film has been selected for the Northeast Film Festival and the Rehoboth Bea…" at bounding box center [652, 294] width 722 height 45
drag, startPoint x: 617, startPoint y: 285, endPoint x: 572, endPoint y: 287, distance: 44.4
click at [572, 287] on p "Our film has been selected to screen at the for the Northeast Film Festival and…" at bounding box center [652, 294] width 722 height 45
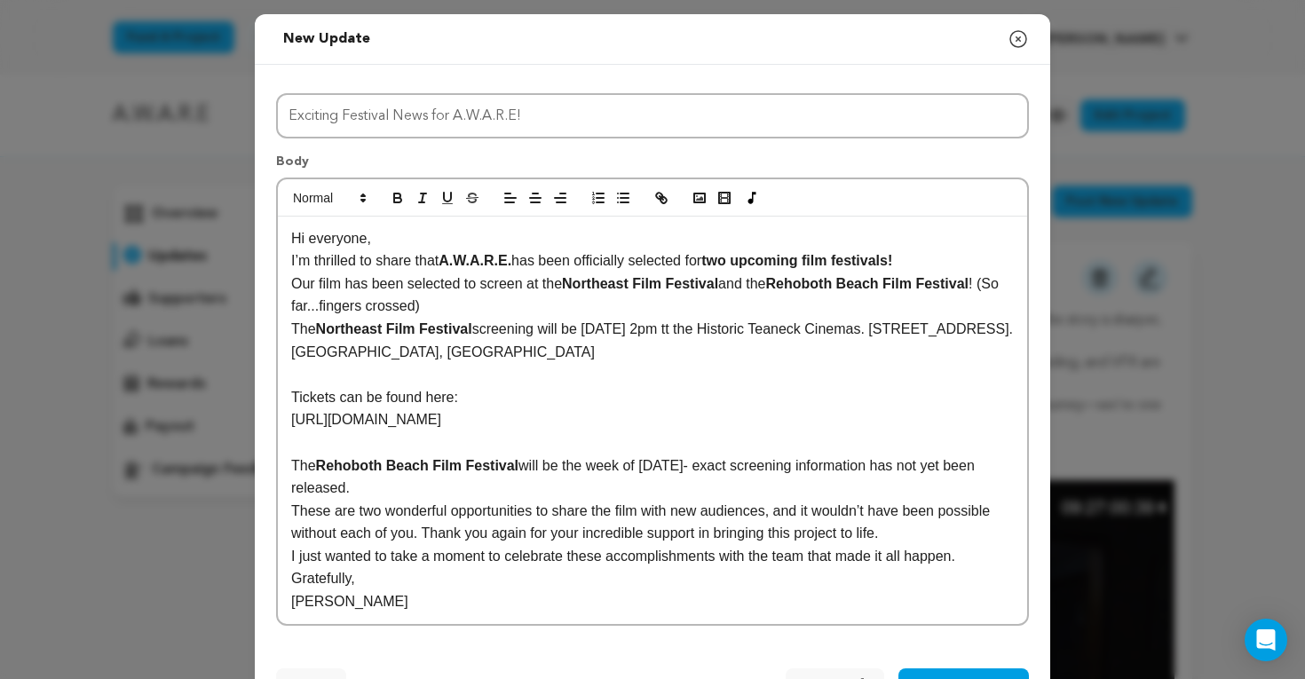
click at [674, 318] on p "The Northeast Film Festival screening will be Sunday September 7th, at 2pm tt t…" at bounding box center [652, 340] width 722 height 45
click at [735, 298] on p "Our film has been selected to screen at the Northeast Film Festival and the Reh…" at bounding box center [652, 294] width 722 height 45
click at [533, 367] on p at bounding box center [652, 374] width 722 height 23
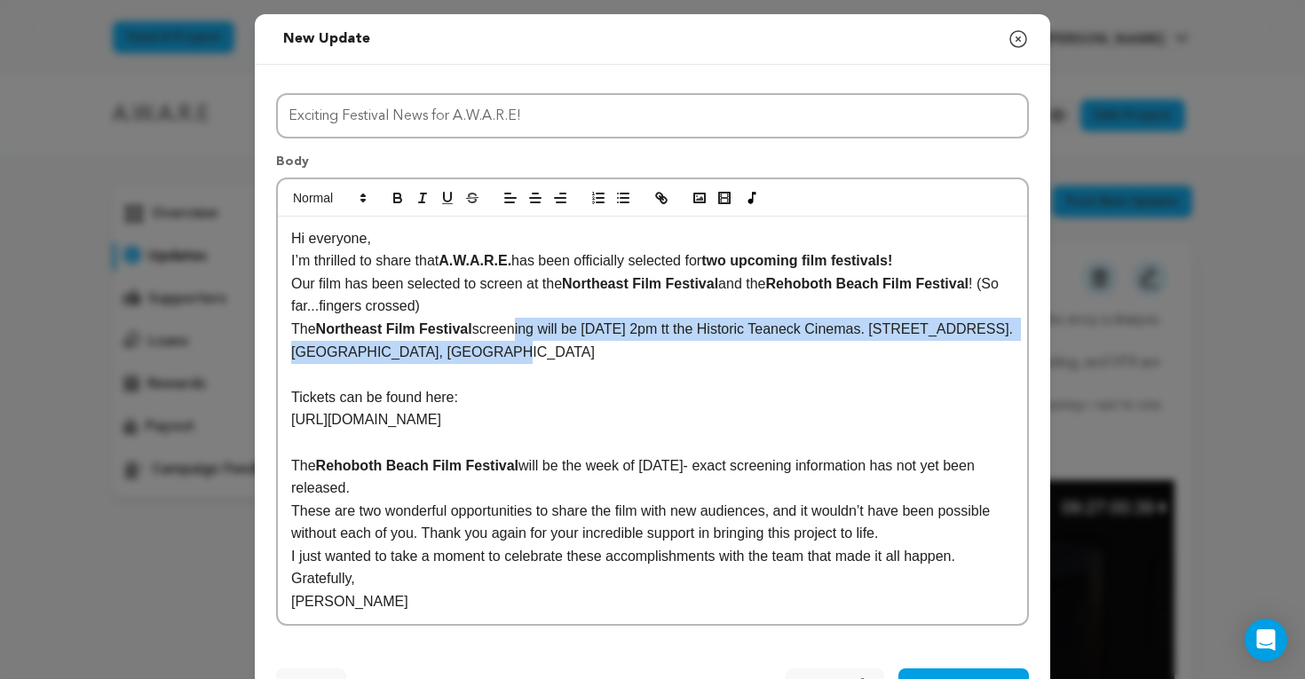
drag, startPoint x: 529, startPoint y: 351, endPoint x: 513, endPoint y: 336, distance: 22.0
click at [513, 336] on p "The Northeast Film Festival screening will be Sunday September 7th, at 2pm tt t…" at bounding box center [652, 340] width 722 height 45
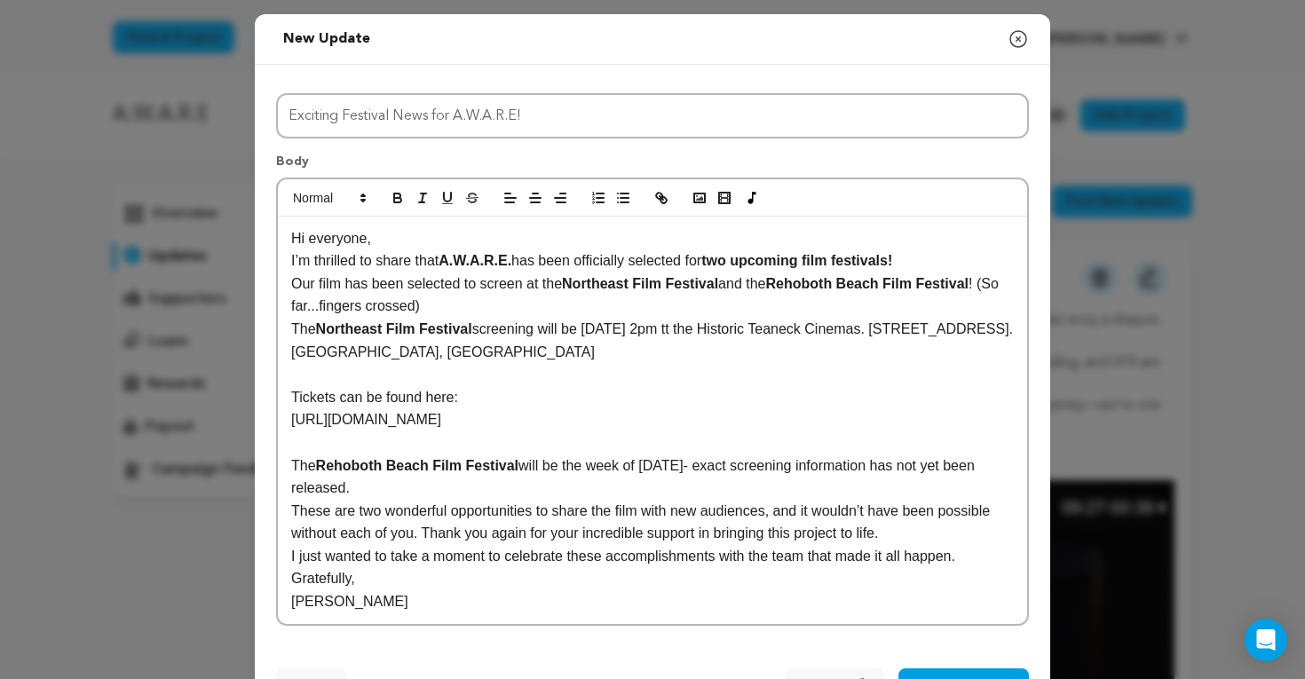
click at [800, 328] on p "The Northeast Film Festival screening will be Sunday September 7th, at 2pm tt t…" at bounding box center [652, 340] width 722 height 45
click at [761, 329] on p "The Northeast Film Festival screening will be Sunday September 7th, at 2pm t th…" at bounding box center [652, 340] width 722 height 45
click at [783, 329] on p "The Northeast Film Festival screening will be Sunday September 7th, 2pm t the H…" at bounding box center [652, 340] width 722 height 45
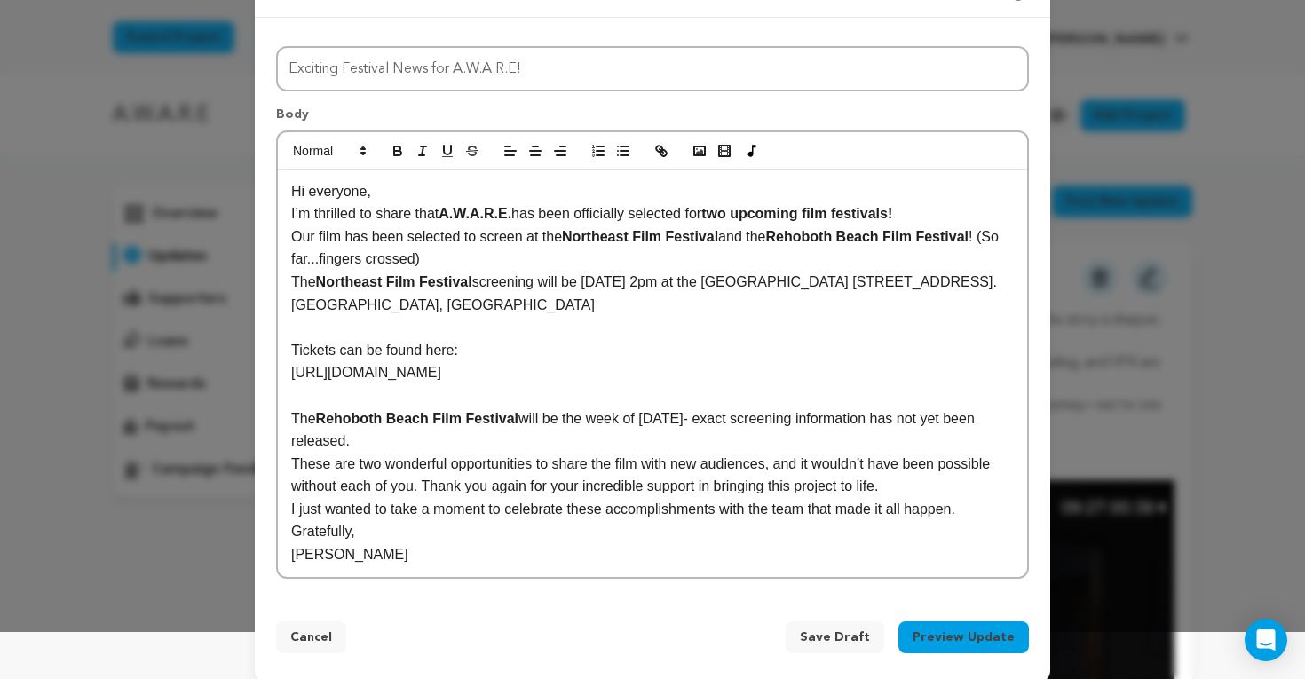
scroll to position [64, 0]
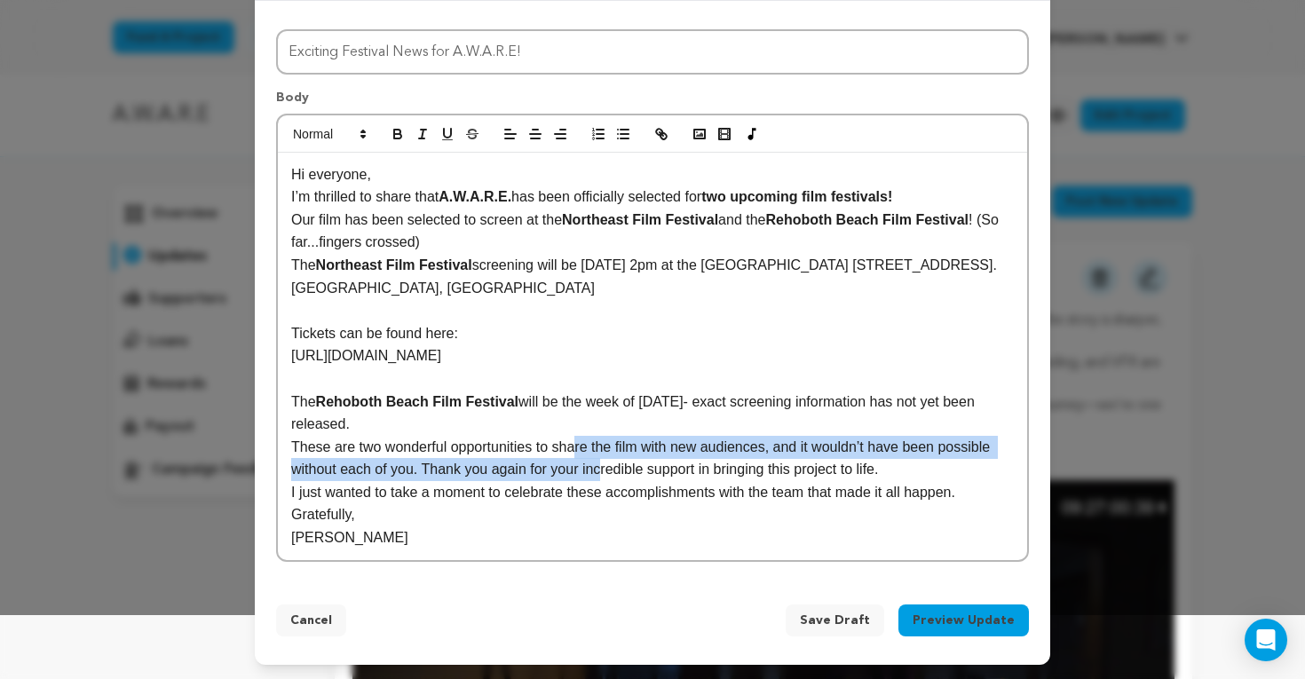
drag, startPoint x: 579, startPoint y: 440, endPoint x: 603, endPoint y: 463, distance: 33.3
click at [603, 463] on p "These are two wonderful opportunities to share the film with new audiences, and…" at bounding box center [652, 458] width 722 height 45
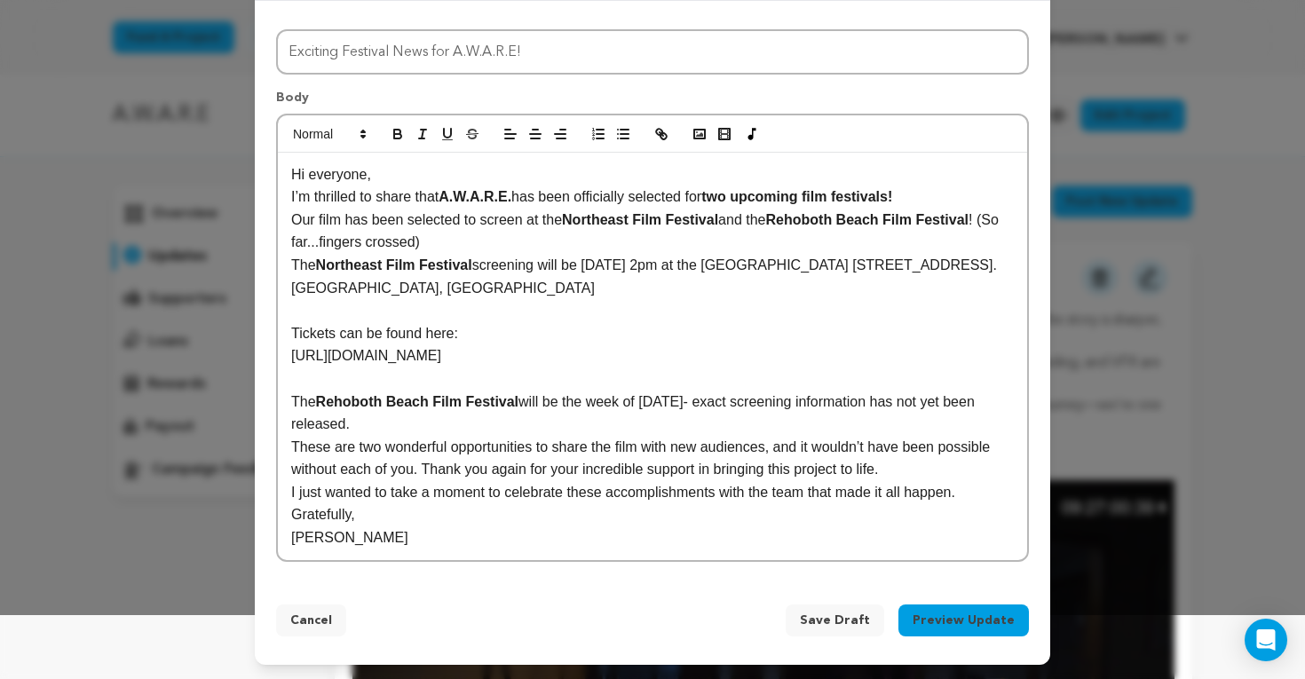
click at [910, 470] on p "These are two wonderful opportunities to share the film with new audiences, and…" at bounding box center [652, 458] width 722 height 45
click at [598, 495] on p "I just wanted to take a moment to celebrate these accomplishments with the team…" at bounding box center [652, 492] width 722 height 23
click at [894, 468] on p "These are two wonderful opportunities to share the film with new audiences, and…" at bounding box center [652, 458] width 722 height 45
click at [316, 496] on p "I just wanted to take a moment to celebrate these accomplishments with the team…" at bounding box center [652, 492] width 722 height 23
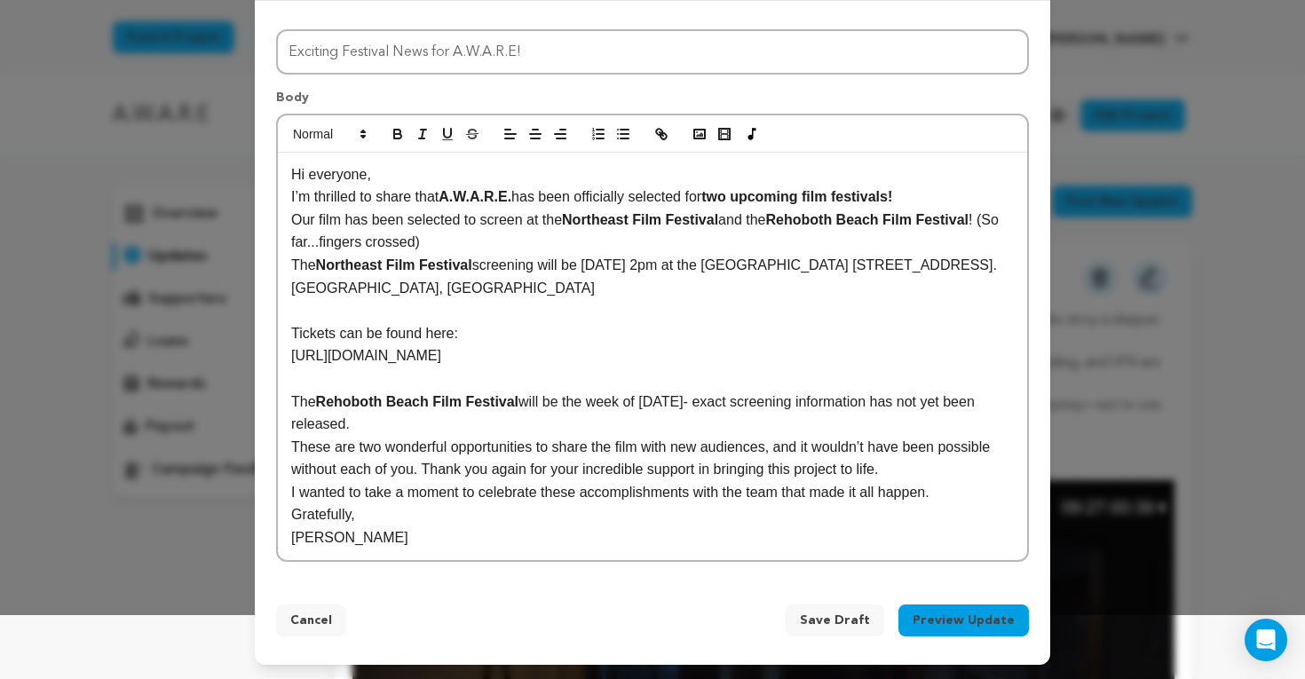
click at [383, 521] on p "Gratefully," at bounding box center [652, 514] width 722 height 23
click at [617, 253] on p "Our film has been selected to screen at the Northeast Film Festival and the Reh…" at bounding box center [652, 231] width 722 height 45
click at [900, 219] on strong "Rehoboth Beach Film Festival" at bounding box center [867, 219] width 202 height 15
click at [687, 315] on p at bounding box center [652, 310] width 722 height 23
drag, startPoint x: 558, startPoint y: 242, endPoint x: 387, endPoint y: 240, distance: 171.3
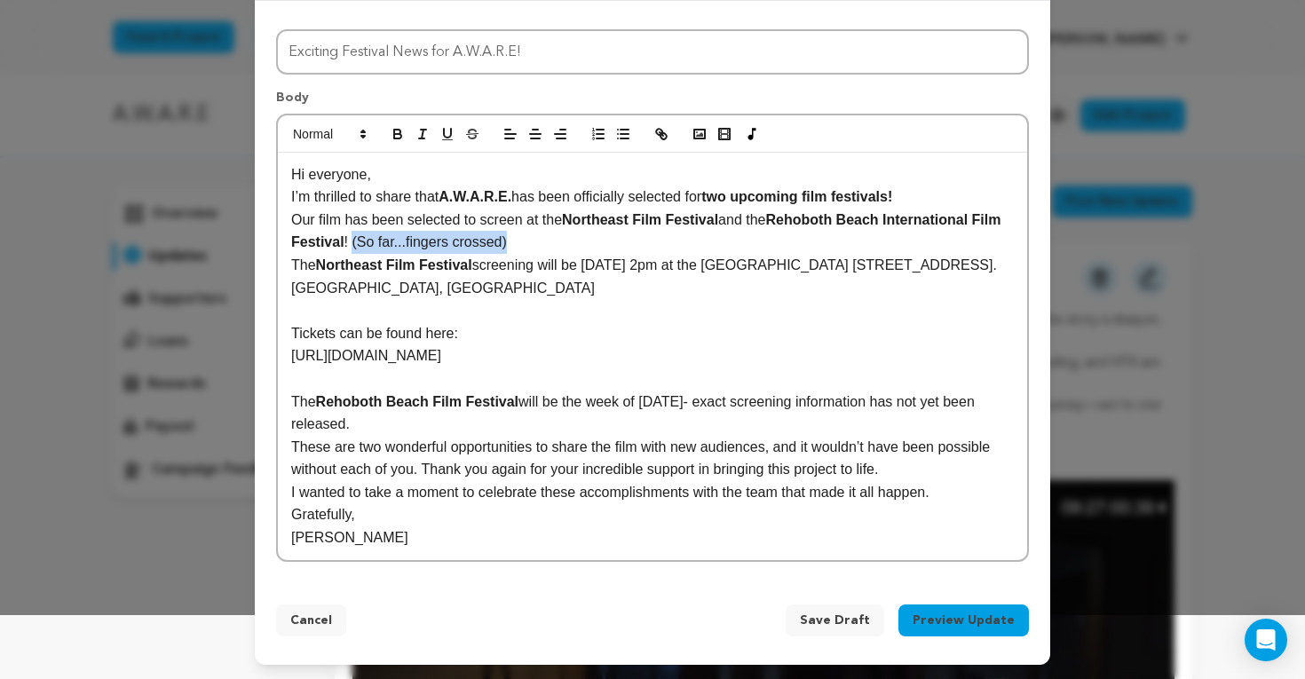
click at [387, 240] on p "Our film has been selected to screen at the Northeast Film Festival and the Reh…" at bounding box center [652, 231] width 722 height 45
click at [290, 264] on div "Hi everyone, I’m thrilled to share that A.W.A.R.E. has been officially selected…" at bounding box center [652, 356] width 749 height 407
click at [291, 397] on p "The Rehoboth Beach Film Festival will be the week of November 3rd- exact screen…" at bounding box center [652, 412] width 722 height 45
click at [387, 401] on strong "Rehoboth Beach Film Festival" at bounding box center [421, 401] width 202 height 15
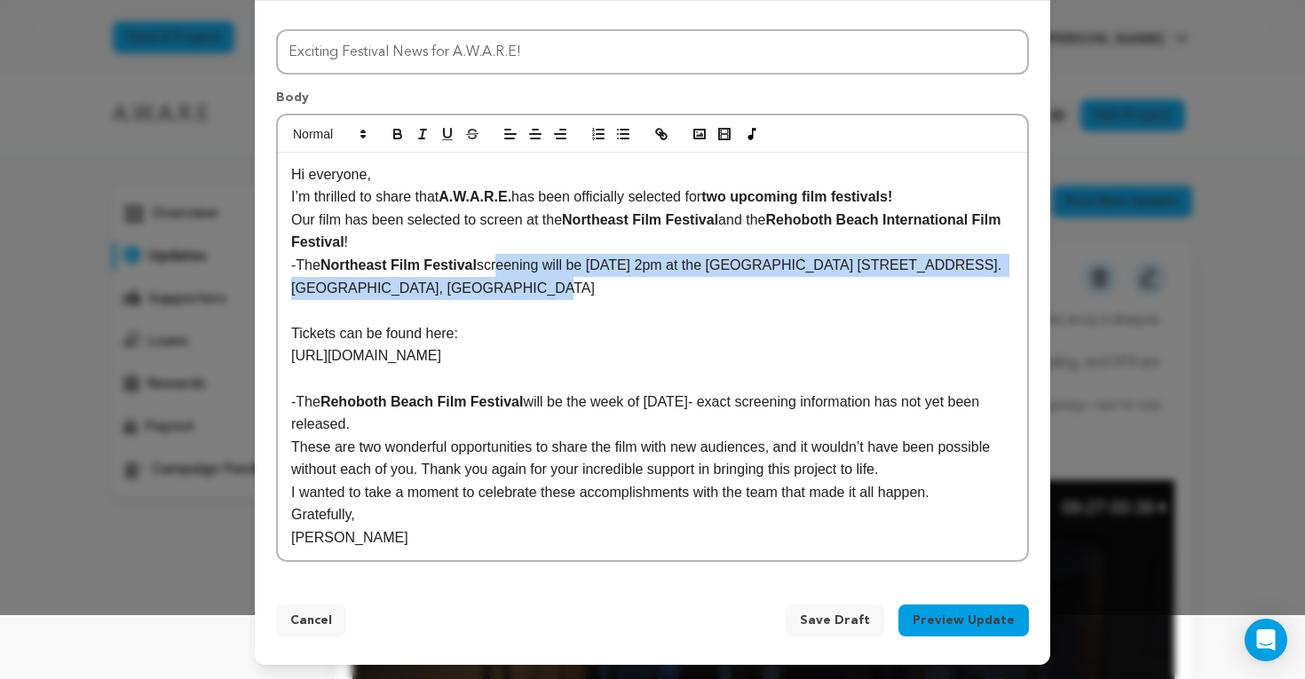
drag, startPoint x: 509, startPoint y: 286, endPoint x: 503, endPoint y: 268, distance: 18.8
click at [503, 268] on p "-The Northeast Film Festival screening will be Sunday September 7th, 2pm at the…" at bounding box center [652, 276] width 722 height 45
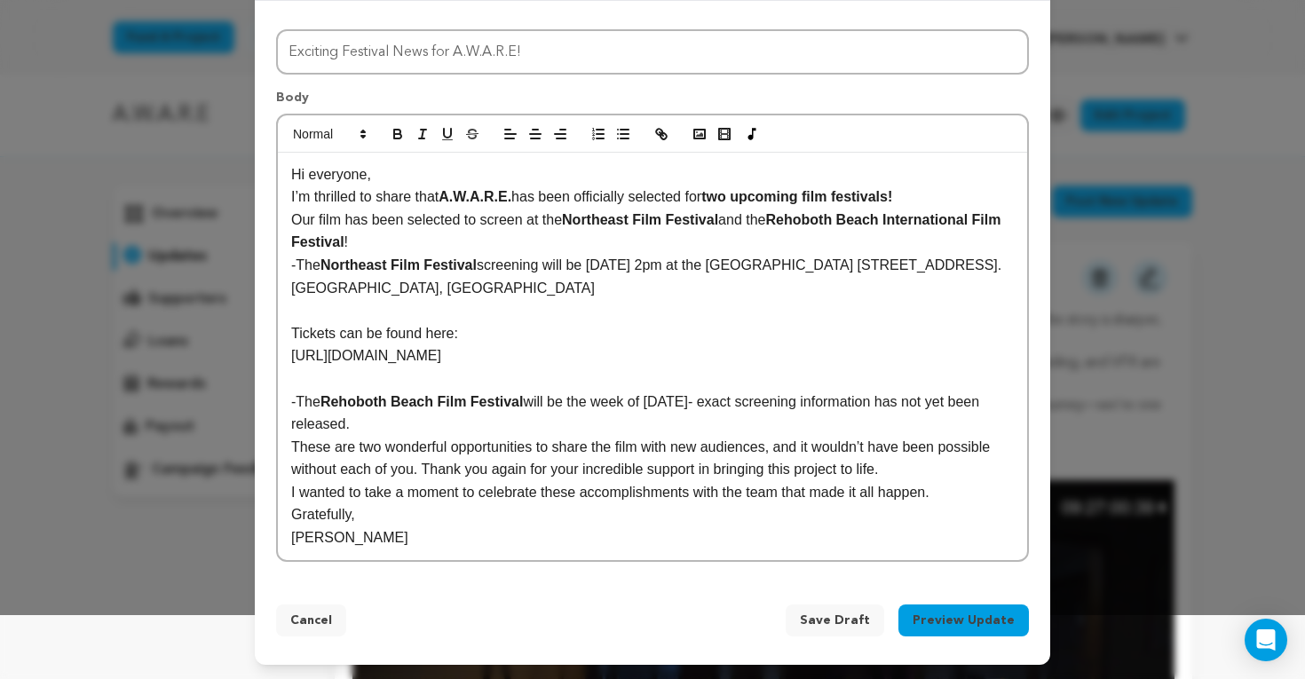
click at [442, 406] on strong "Rehoboth Beach Film Festival" at bounding box center [421, 401] width 202 height 15
click at [431, 433] on p "-The Rehoboth Beach Film Festival will be the week of November 3rd- exact scree…" at bounding box center [652, 412] width 722 height 45
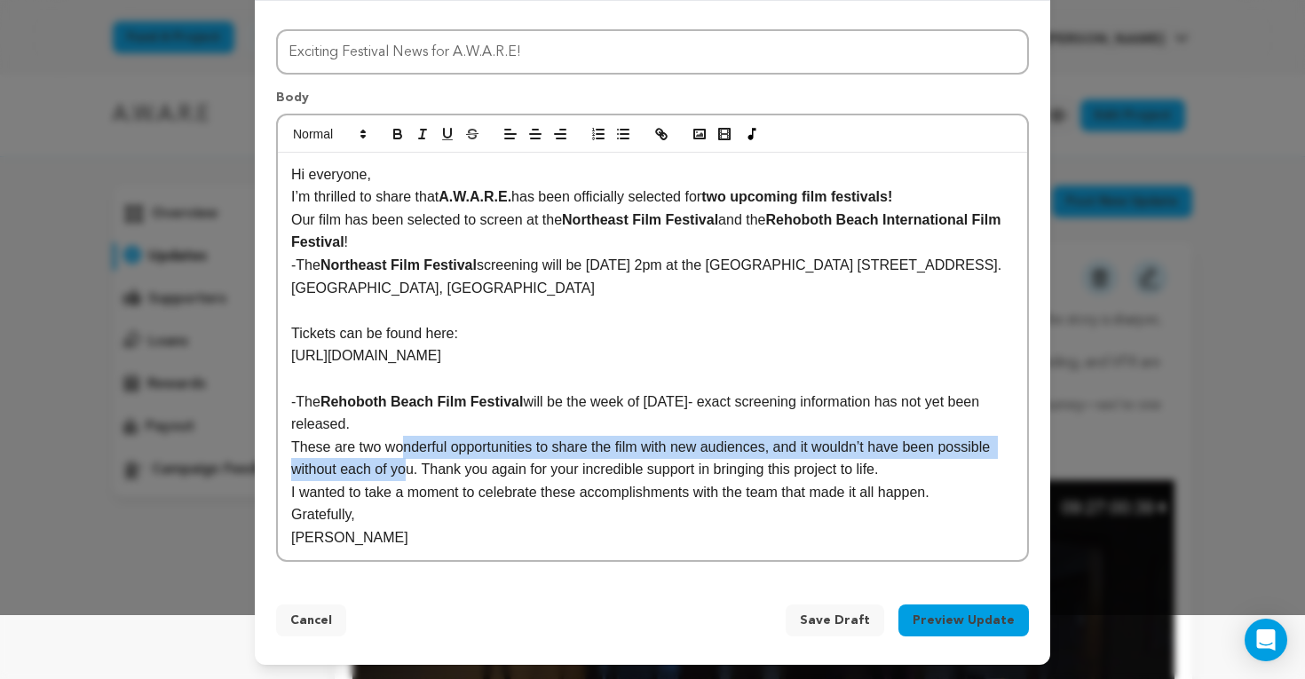
drag, startPoint x: 407, startPoint y: 438, endPoint x: 412, endPoint y: 467, distance: 29.6
click at [412, 467] on p "These are two wonderful opportunities to share the film with new audiences, and…" at bounding box center [652, 458] width 722 height 45
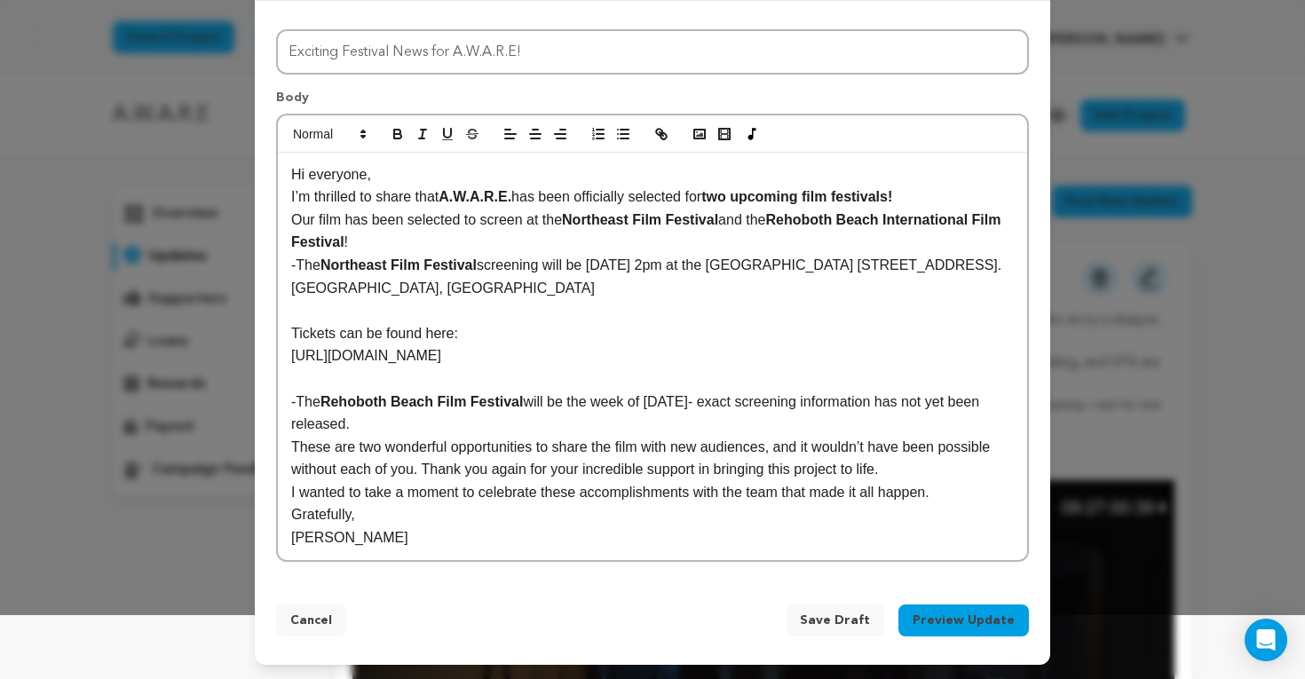
click at [937, 618] on button "Preview Update" at bounding box center [963, 620] width 130 height 32
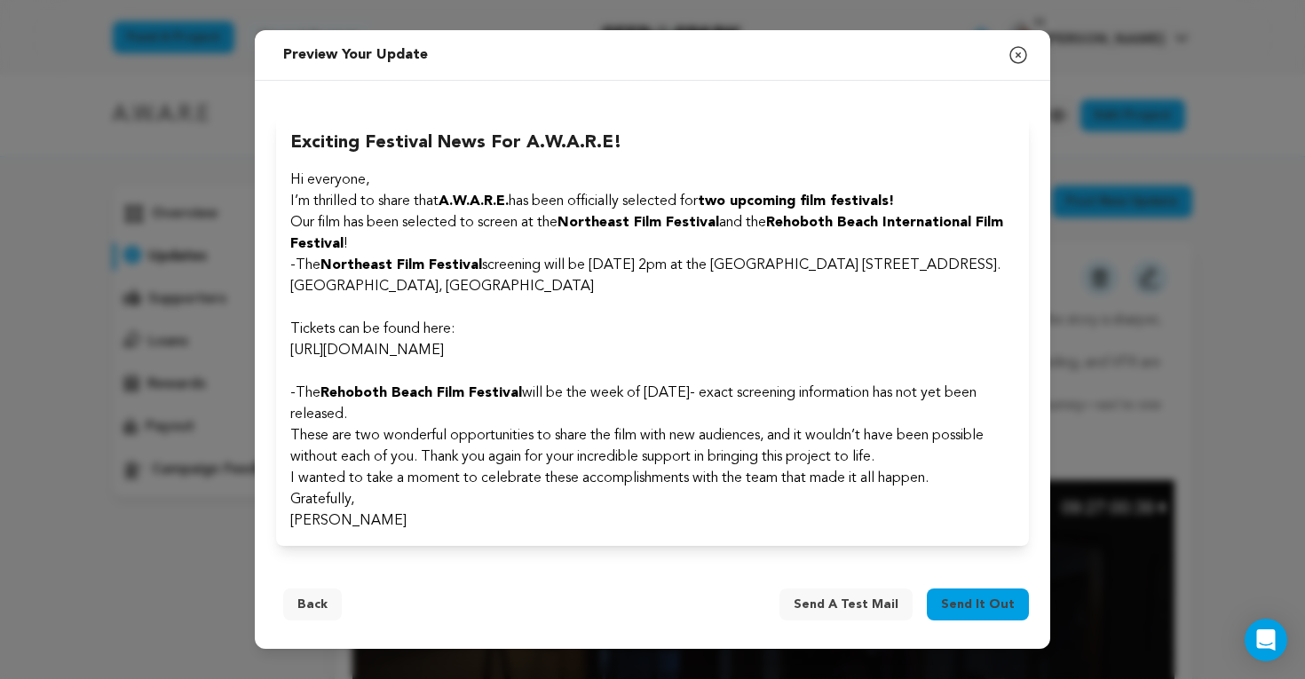
scroll to position [0, 0]
click at [867, 603] on span "Send a test mail" at bounding box center [845, 604] width 105 height 18
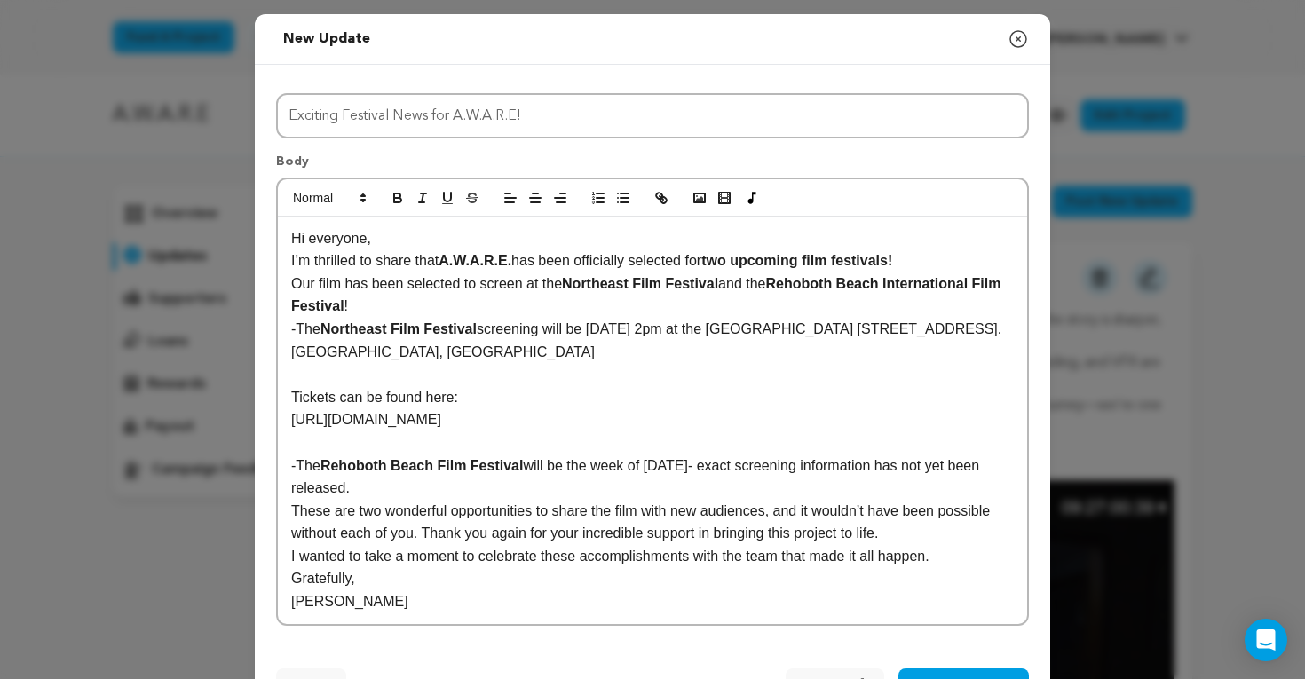
click at [892, 266] on strong "two upcoming film festivals!" at bounding box center [796, 260] width 191 height 15
drag, startPoint x: 963, startPoint y: 260, endPoint x: 913, endPoint y: 259, distance: 49.7
click at [913, 259] on strong "two upcoming film festivals(so far)!" at bounding box center [820, 260] width 239 height 15
click at [969, 257] on p "I’m thrilled to share that A.W.A.R.E. has been officially selected for two upco…" at bounding box center [652, 260] width 722 height 23
click at [887, 264] on strong "two upcoming film festivals" at bounding box center [794, 260] width 186 height 15
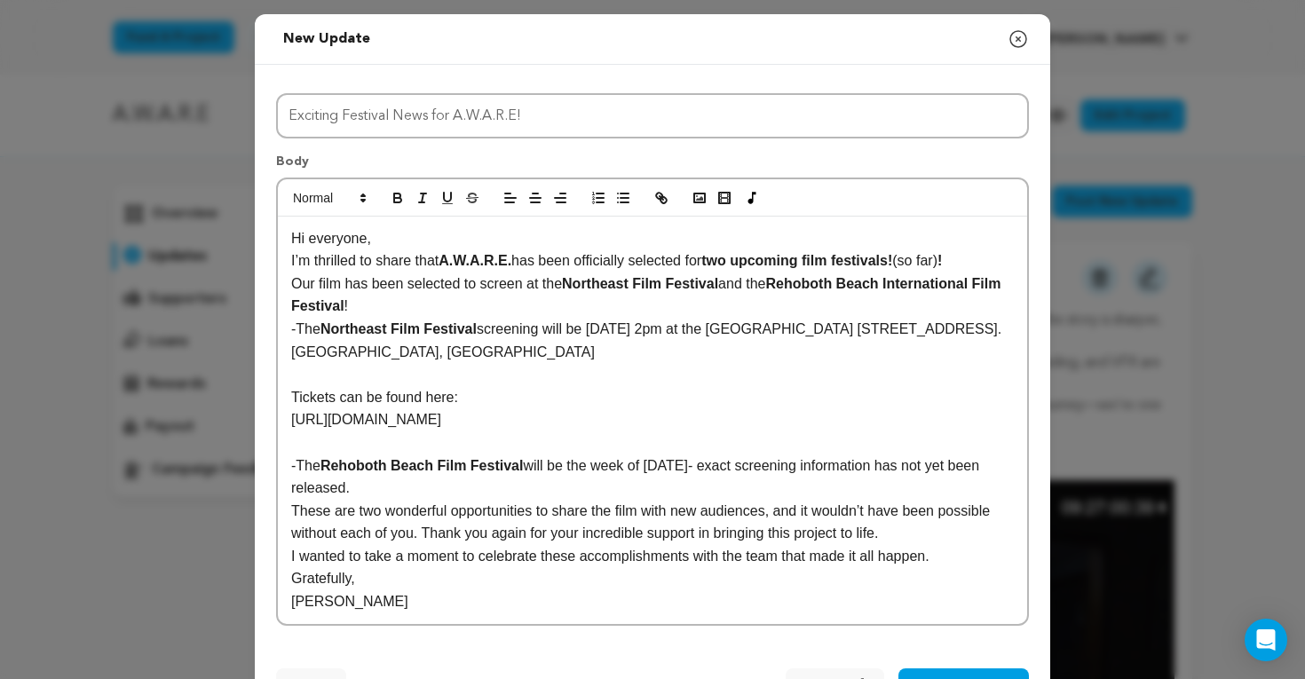
click at [978, 265] on p "I’m thrilled to share that A.W.A.R.E. has been officially selected for two upco…" at bounding box center [652, 260] width 722 height 23
click at [936, 347] on p "-The Northeast Film Festival screening will be Sunday September 7th, 2pm at the…" at bounding box center [652, 340] width 722 height 45
drag, startPoint x: 982, startPoint y: 261, endPoint x: 921, endPoint y: 262, distance: 60.4
click at [921, 262] on p "I’m thrilled to share that A.W.A.R.E. has been officially selected for two upco…" at bounding box center [652, 260] width 722 height 23
click at [504, 310] on p "Our film has been selected to screen at the Northeast Film Festival and the Reh…" at bounding box center [652, 294] width 722 height 45
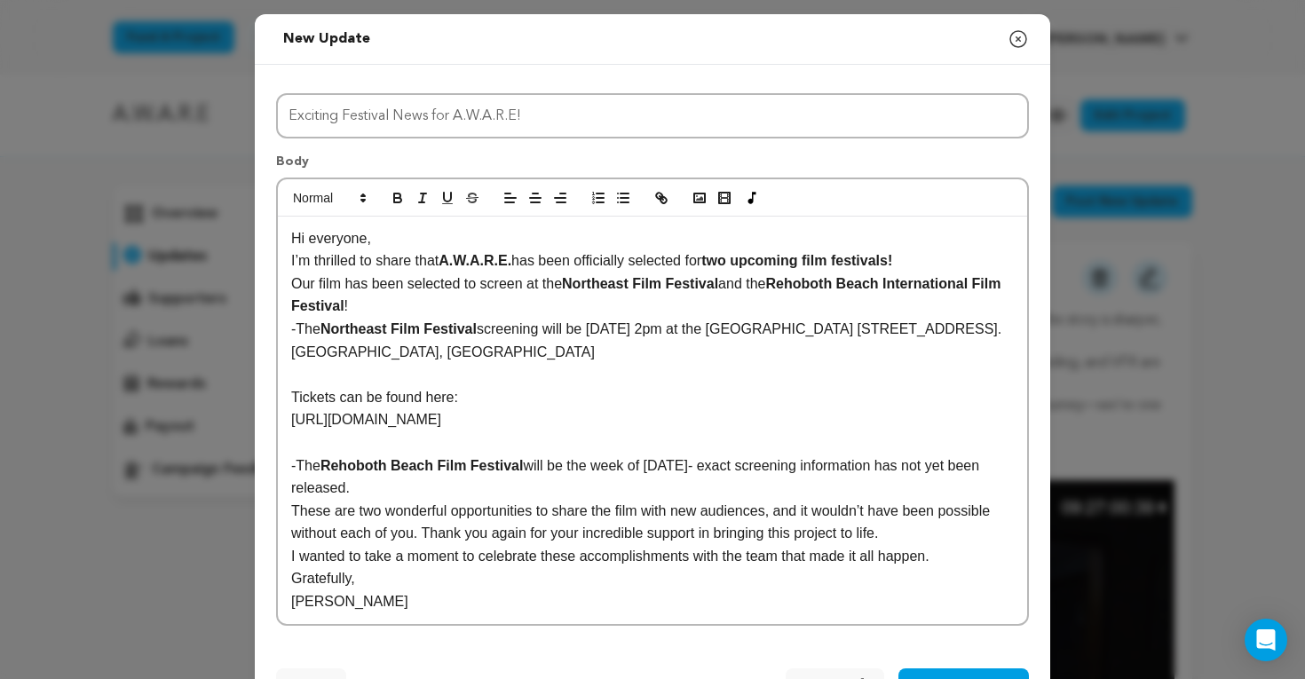
drag, startPoint x: 459, startPoint y: 296, endPoint x: 446, endPoint y: 280, distance: 19.5
click at [446, 280] on p "Our film has been selected to screen at the Northeast Film Festival and the Reh…" at bounding box center [652, 294] width 722 height 45
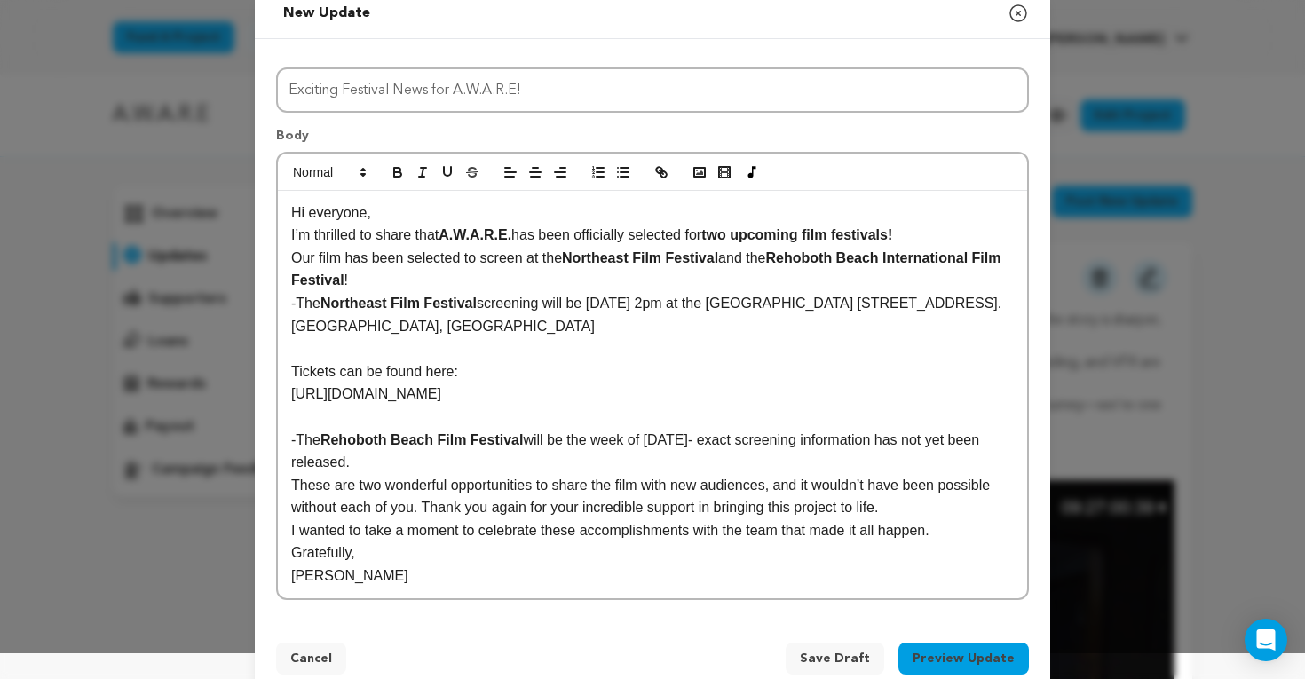
scroll to position [34, 0]
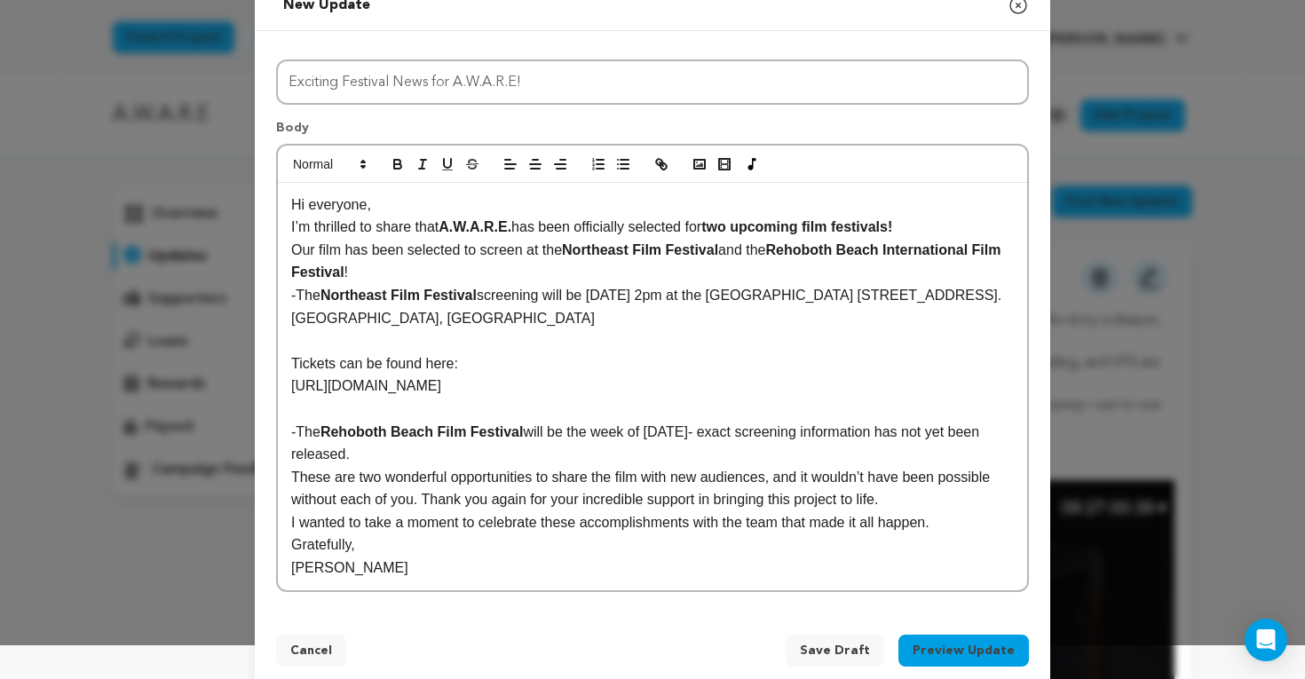
click at [288, 363] on div "Hi everyone, I’m thrilled to share that A.W.A.R.E. has been officially selected…" at bounding box center [652, 386] width 749 height 407
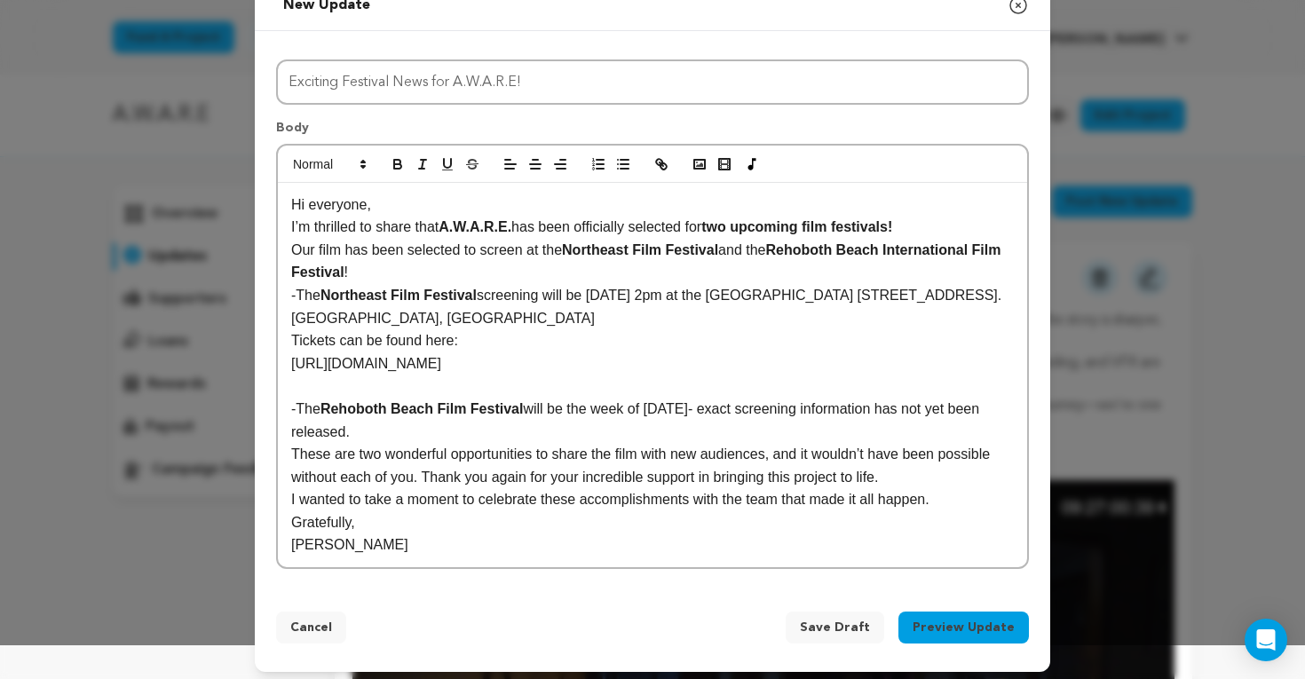
click at [351, 403] on strong "Rehoboth Beach Film Festival" at bounding box center [421, 408] width 202 height 15
click at [289, 290] on div "Hi everyone, I’m thrilled to share that A.W.A.R.E. has been officially selected…" at bounding box center [652, 375] width 749 height 385
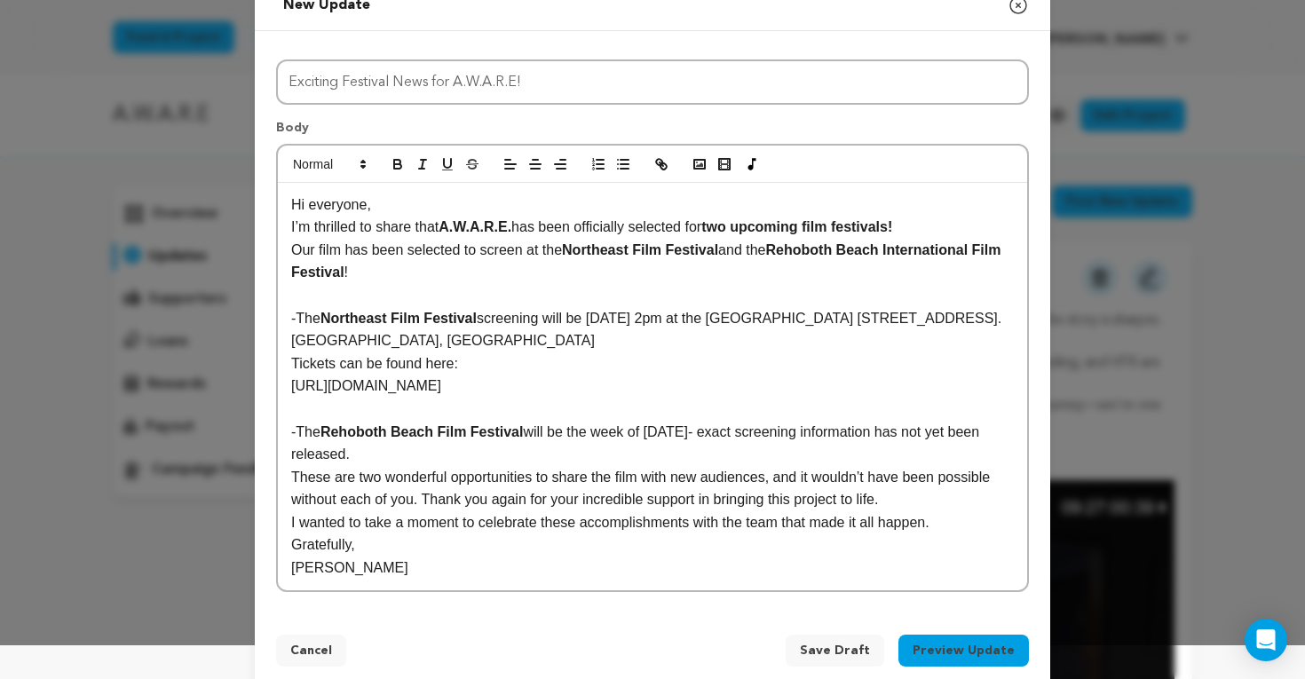
click at [295, 477] on p "These are two wonderful opportunities to share the film with new audiences, and…" at bounding box center [652, 488] width 722 height 45
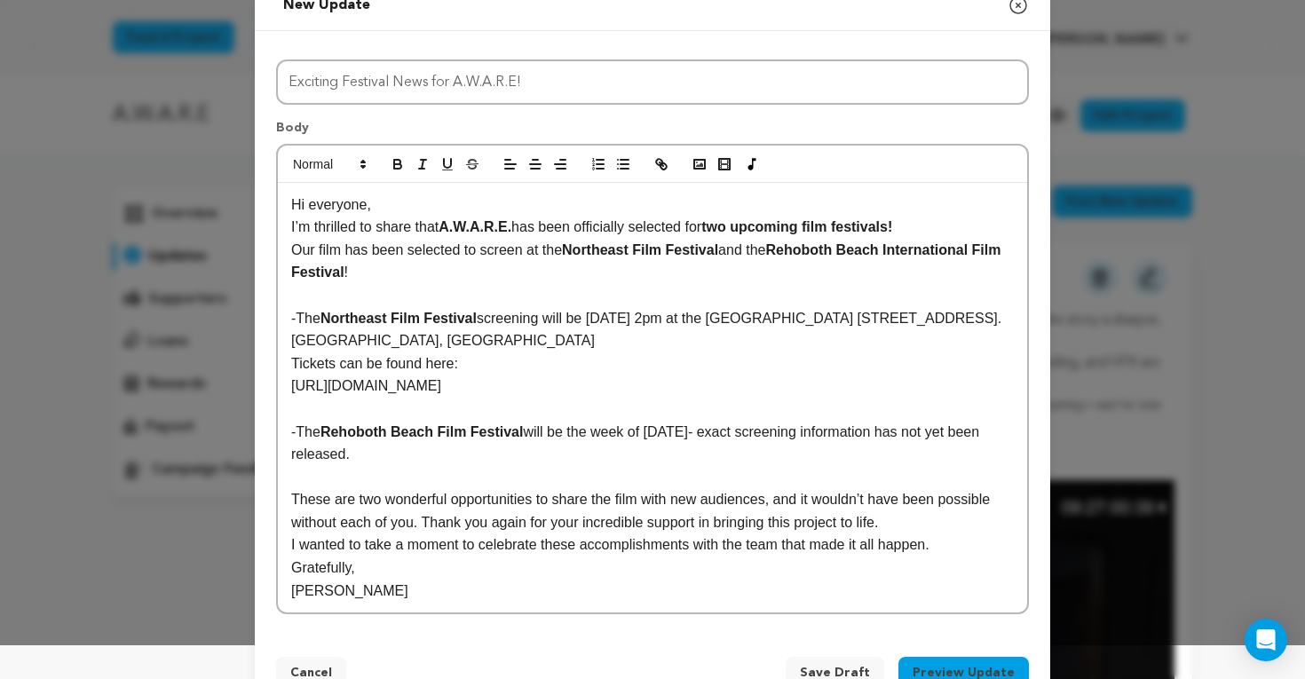
click at [405, 526] on p "These are two wonderful opportunities to share the film with new audiences, and…" at bounding box center [652, 510] width 722 height 45
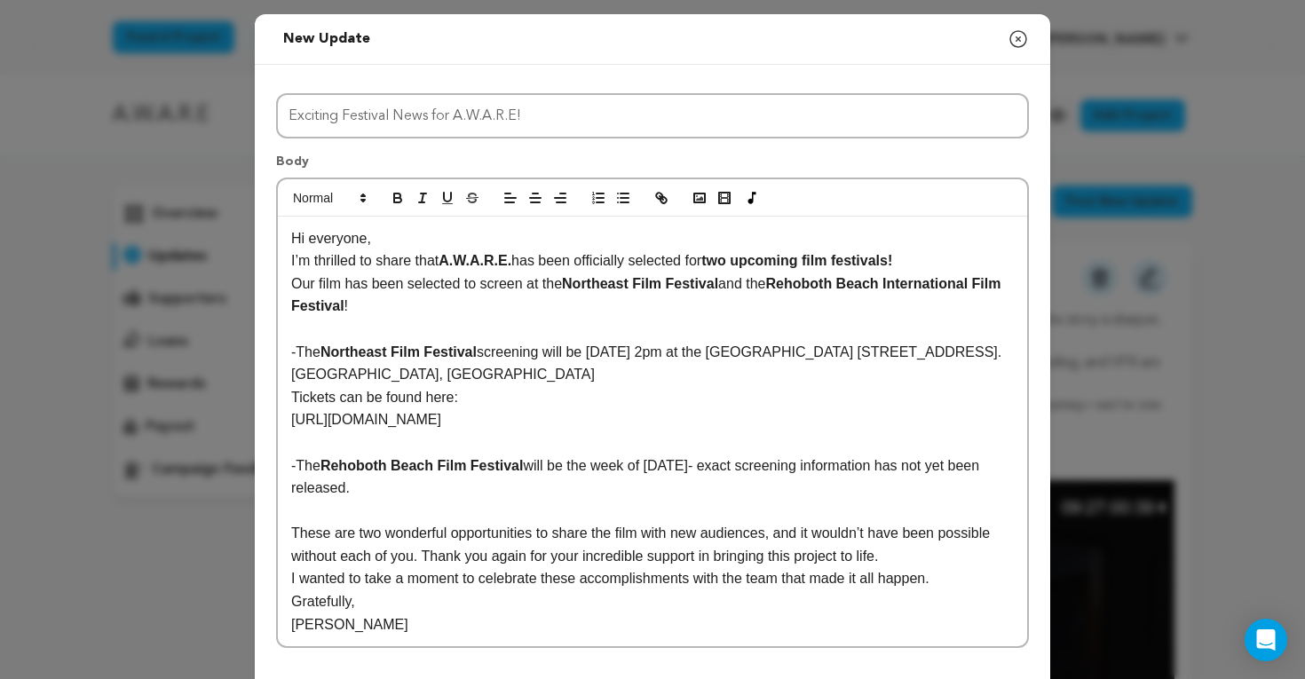
scroll to position [87, 0]
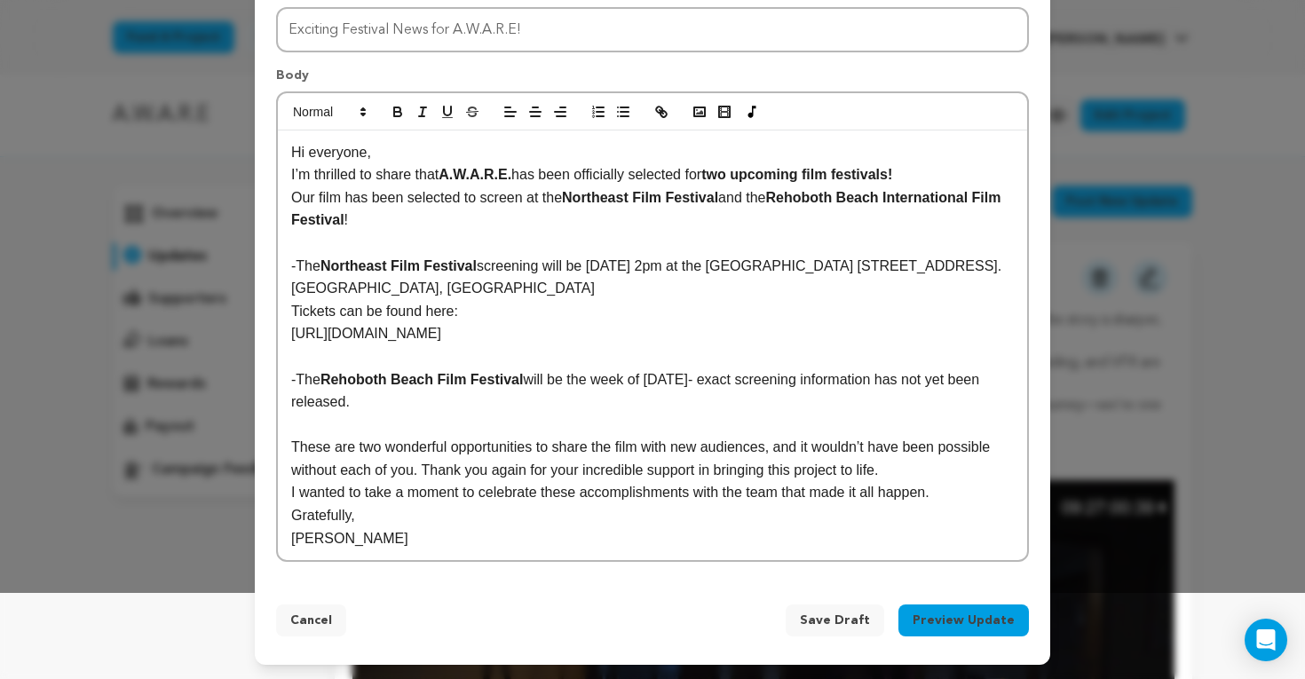
click at [972, 610] on button "Preview Update" at bounding box center [963, 620] width 130 height 32
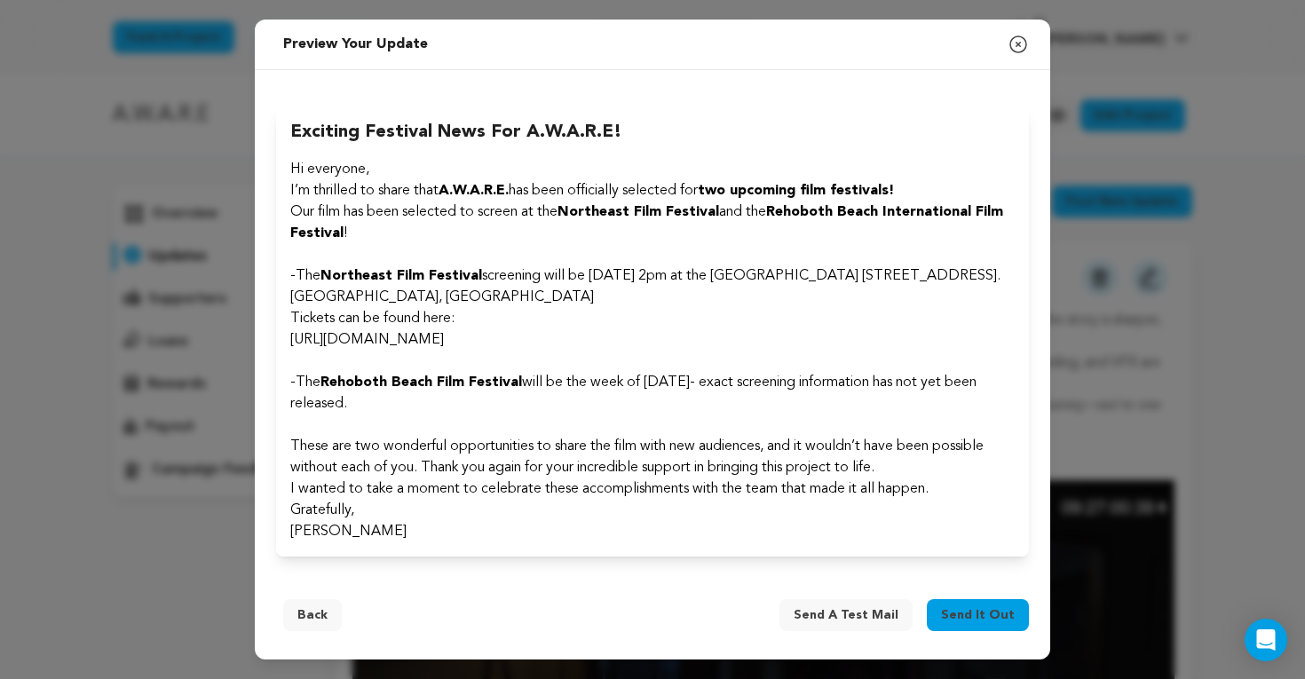
click at [866, 607] on span "Send a test mail" at bounding box center [845, 615] width 105 height 18
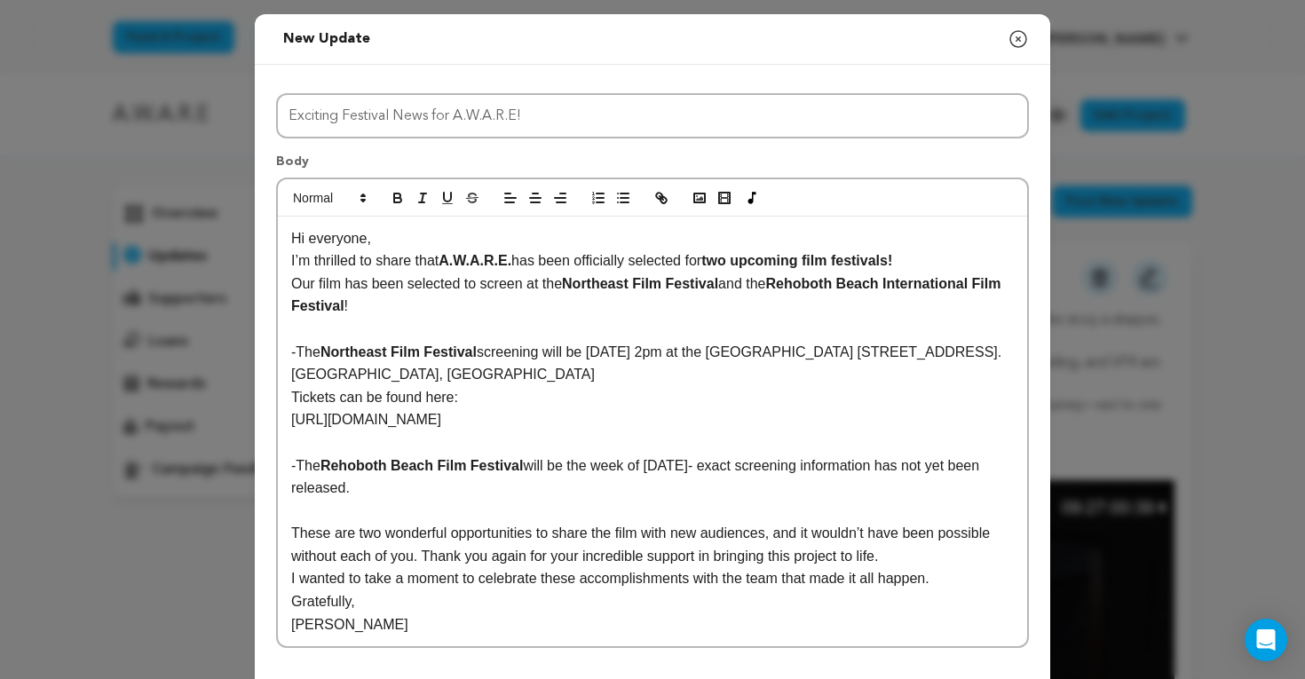
click at [440, 461] on strong "Rehoboth Beach Film Festival" at bounding box center [421, 465] width 202 height 15
click at [848, 467] on p "-The Rehoboth Beach International Film Festival will be the week of November 3r…" at bounding box center [652, 476] width 722 height 45
click at [846, 465] on p "-The Rehoboth Beach International Film Festival will be the week of November 3r…" at bounding box center [652, 476] width 722 height 45
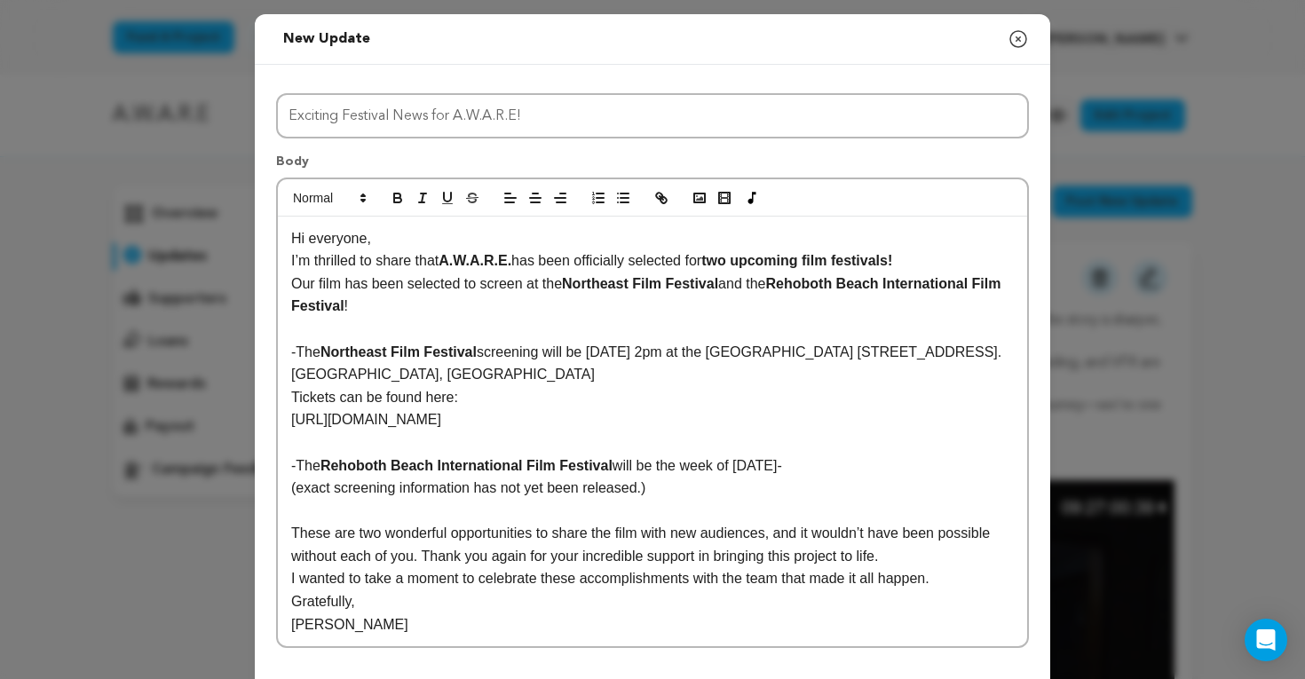
click at [853, 465] on p "-The Rehoboth Beach International Film Festival will be the week of November 3r…" at bounding box center [652, 465] width 722 height 23
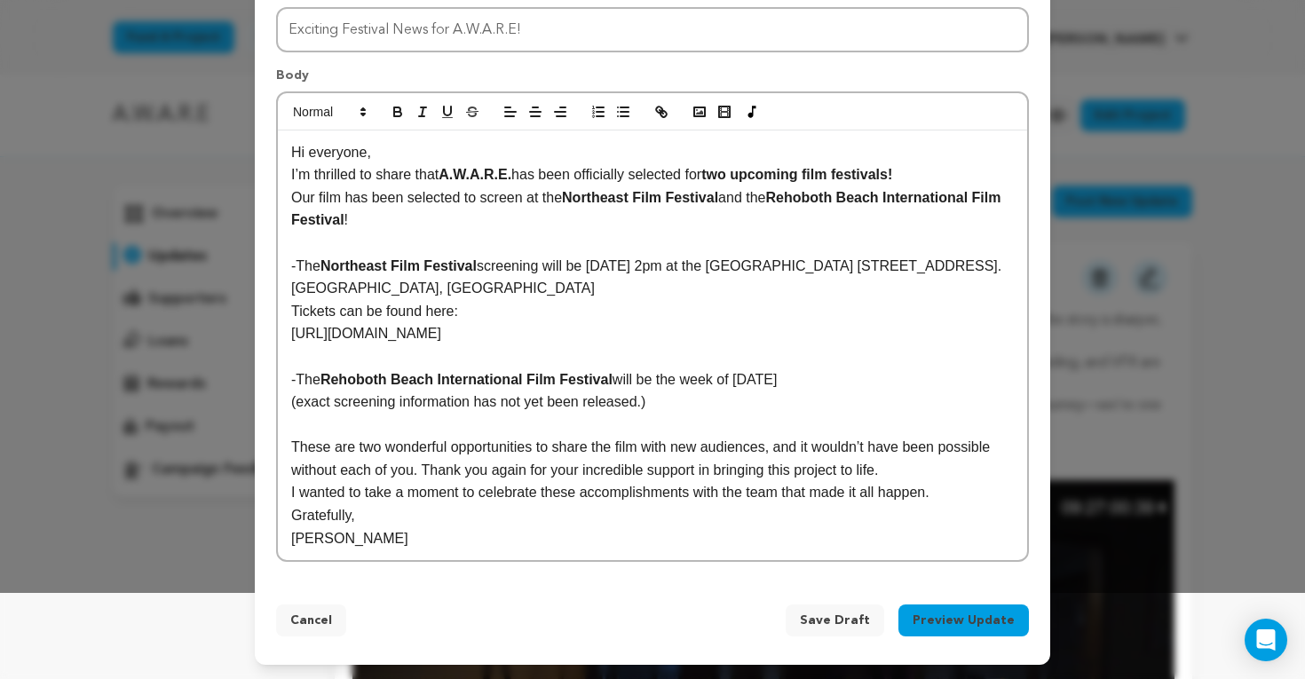
click at [870, 625] on span "Save Draft" at bounding box center [835, 620] width 70 height 18
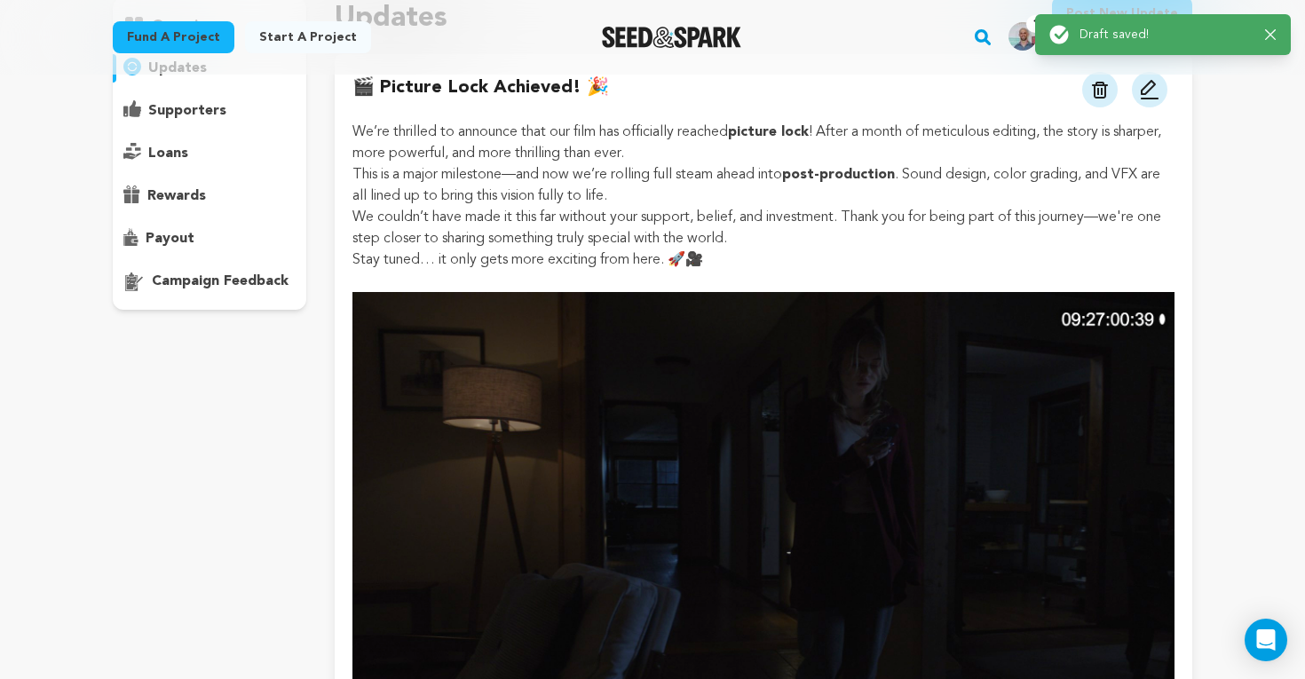
scroll to position [193, 0]
